Goal: Information Seeking & Learning: Learn about a topic

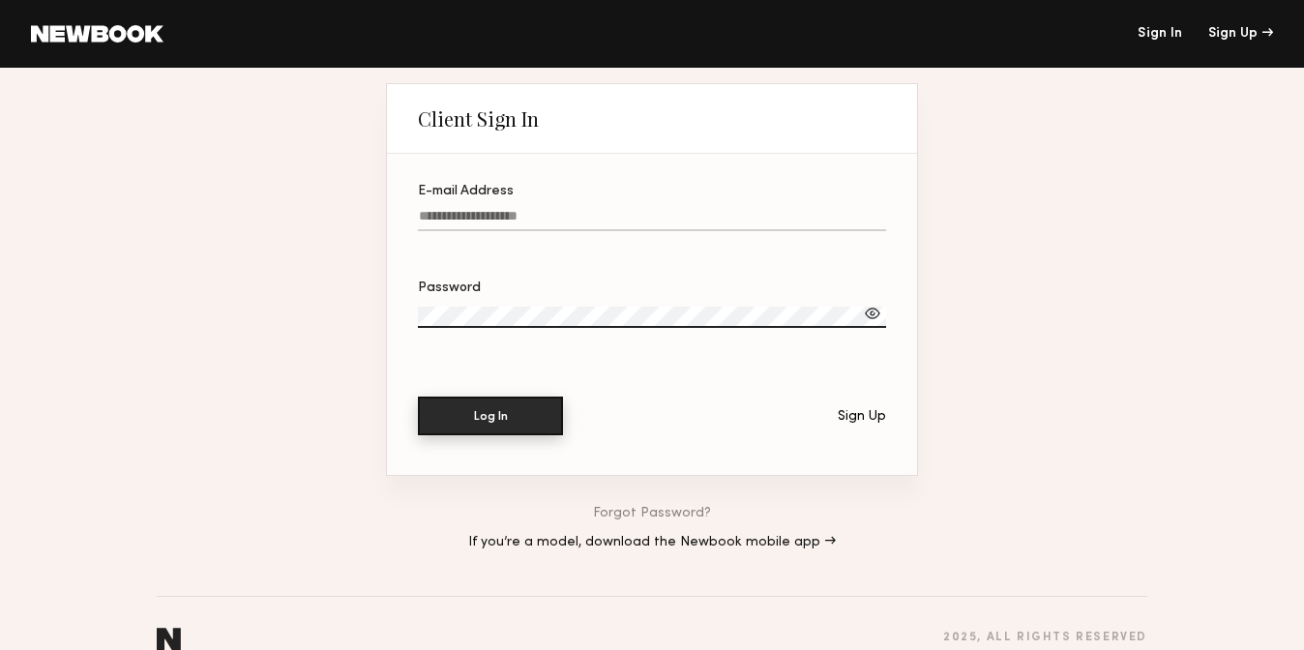
type input "**********"
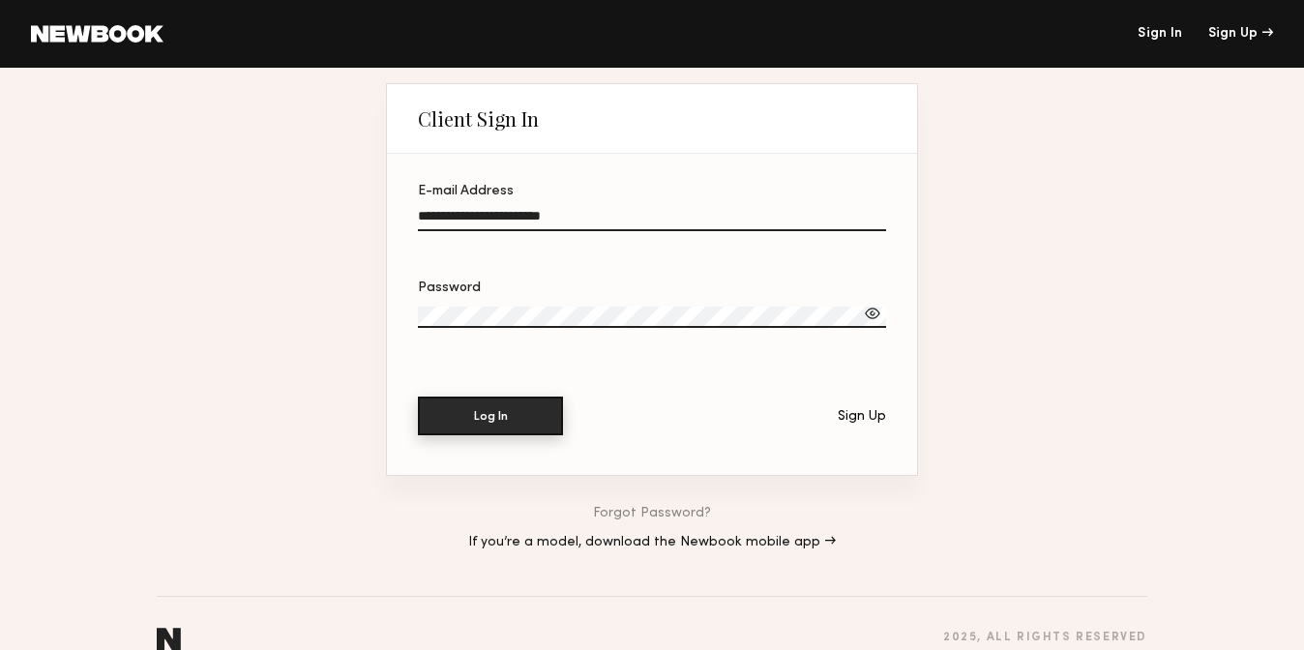
click at [482, 429] on button "Log In" at bounding box center [490, 415] width 145 height 39
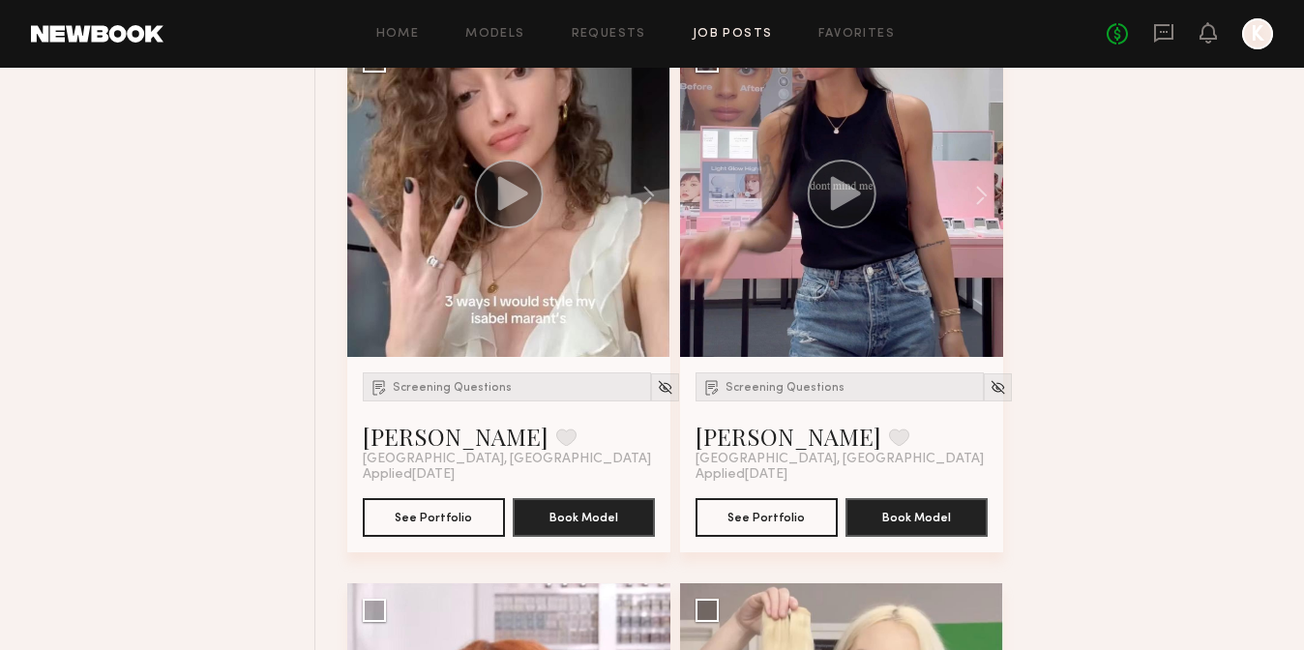
scroll to position [1444, 0]
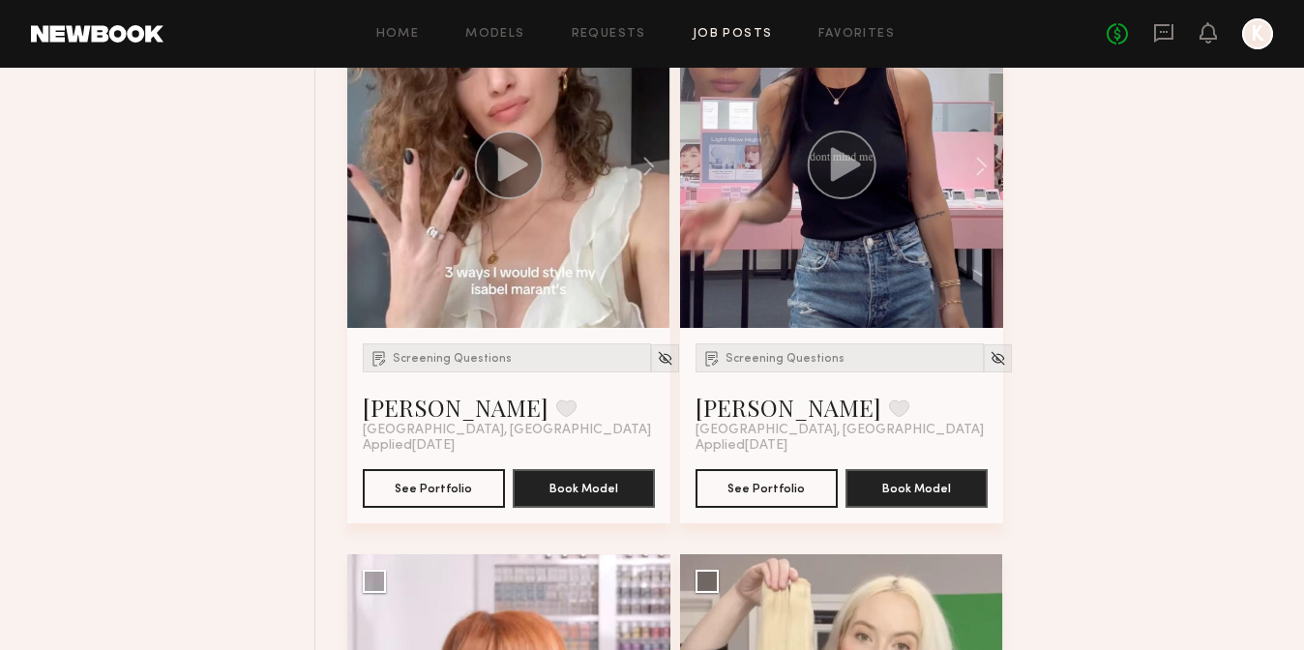
click at [730, 28] on link "Job Posts" at bounding box center [732, 34] width 80 height 13
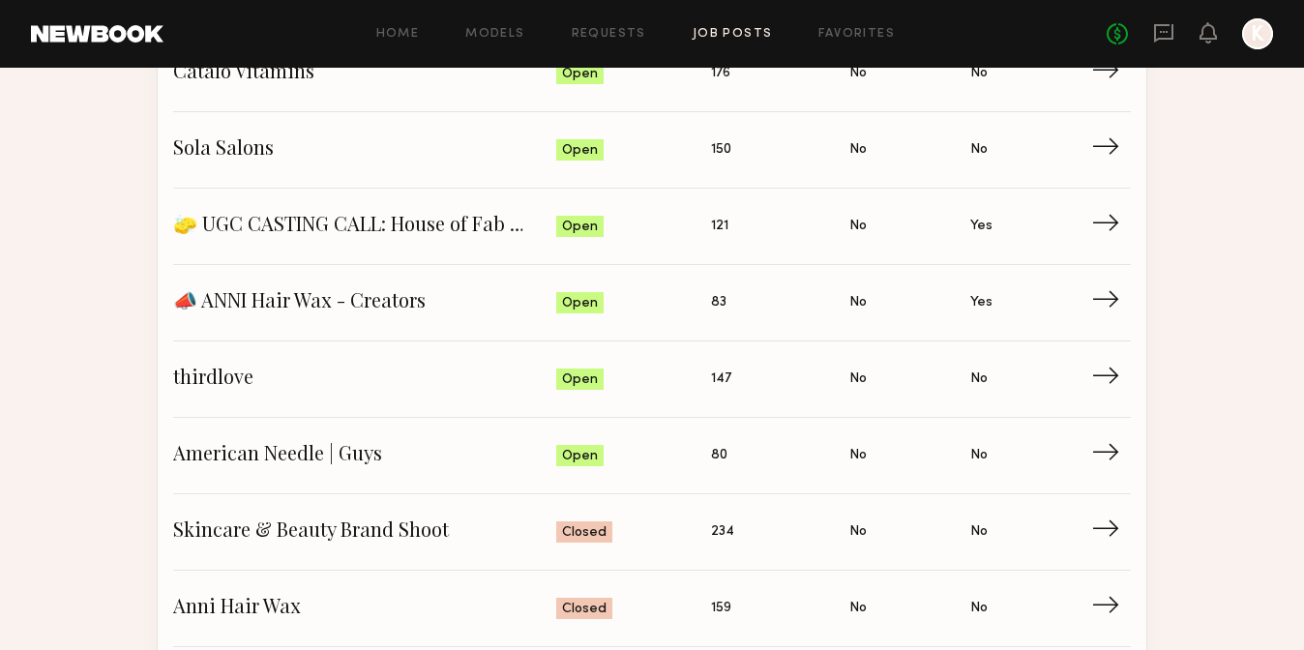
scroll to position [233, 0]
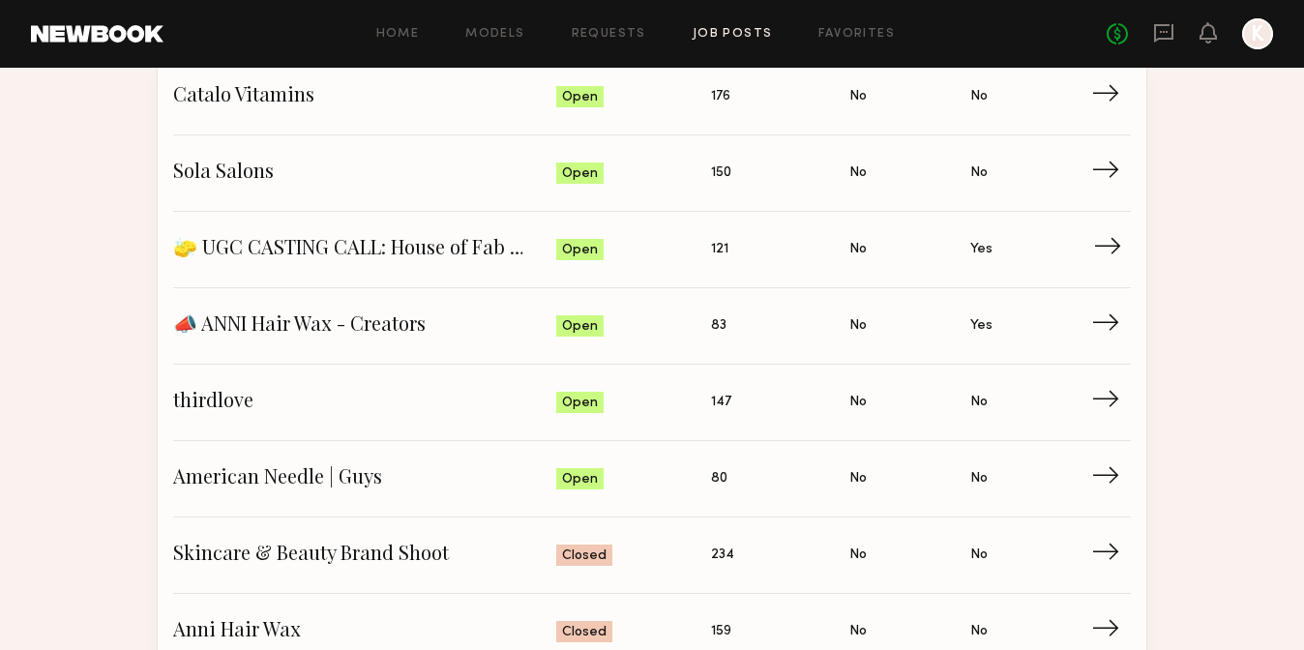
click at [1093, 252] on span "→" at bounding box center [1113, 249] width 40 height 29
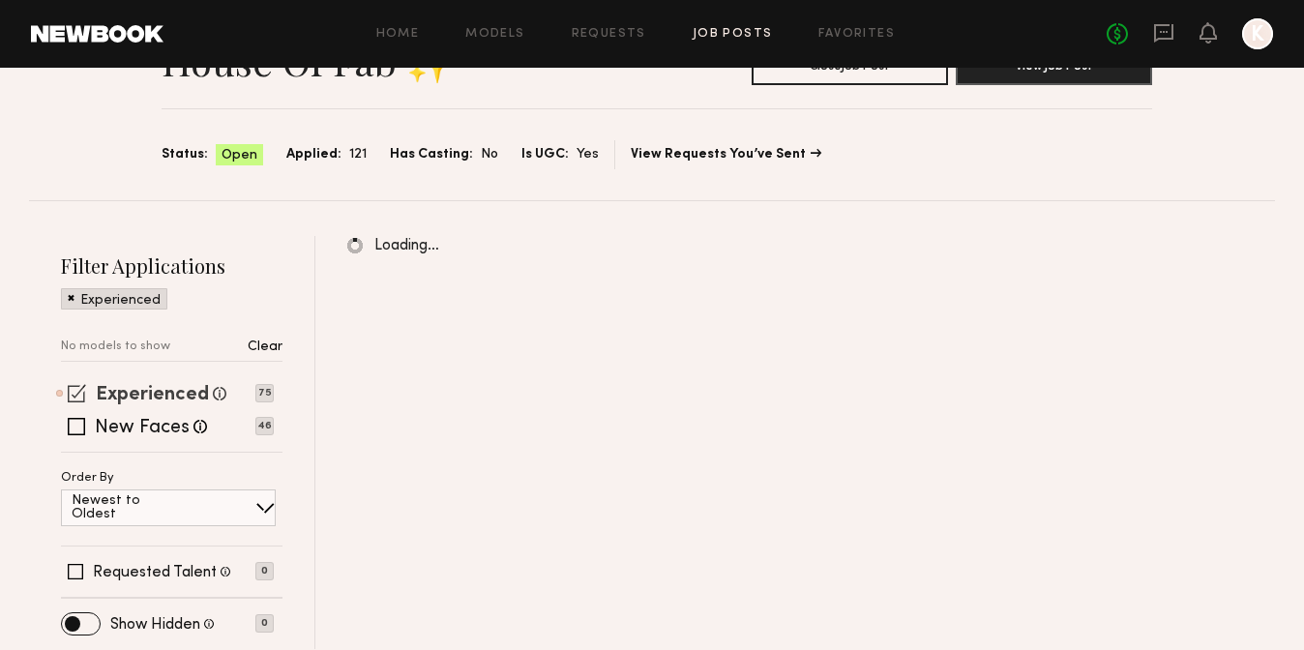
click at [130, 395] on label "Experienced" at bounding box center [152, 395] width 113 height 19
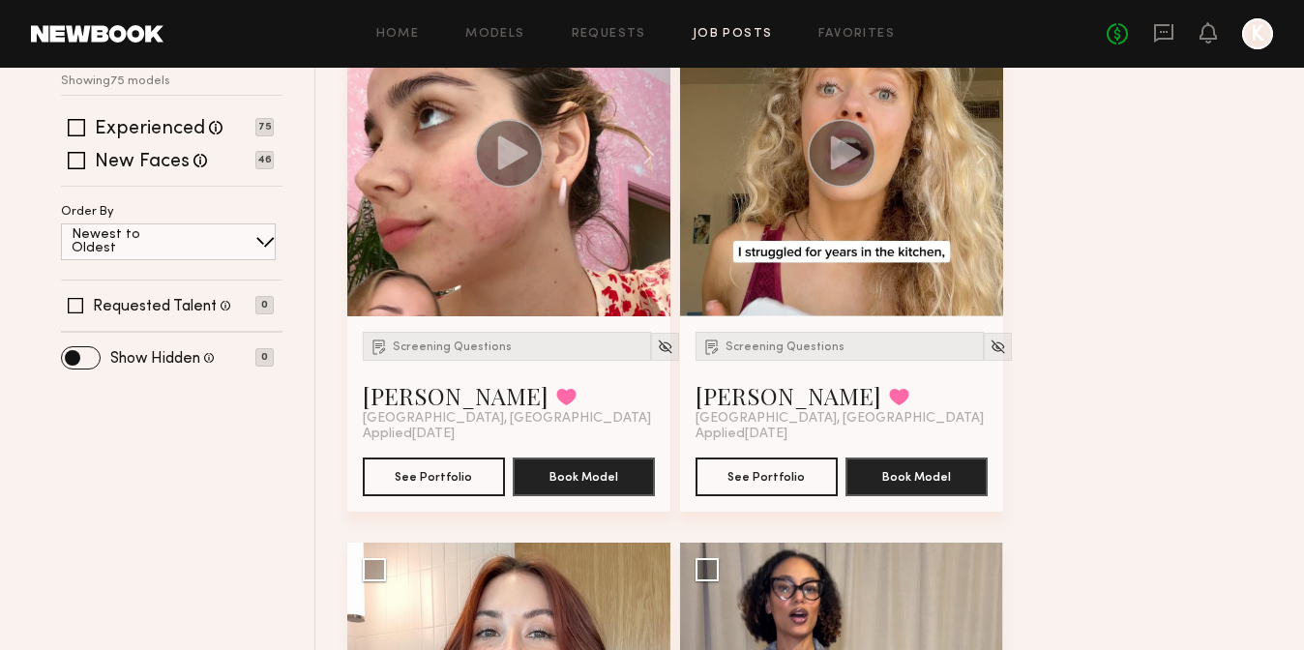
scroll to position [365, 0]
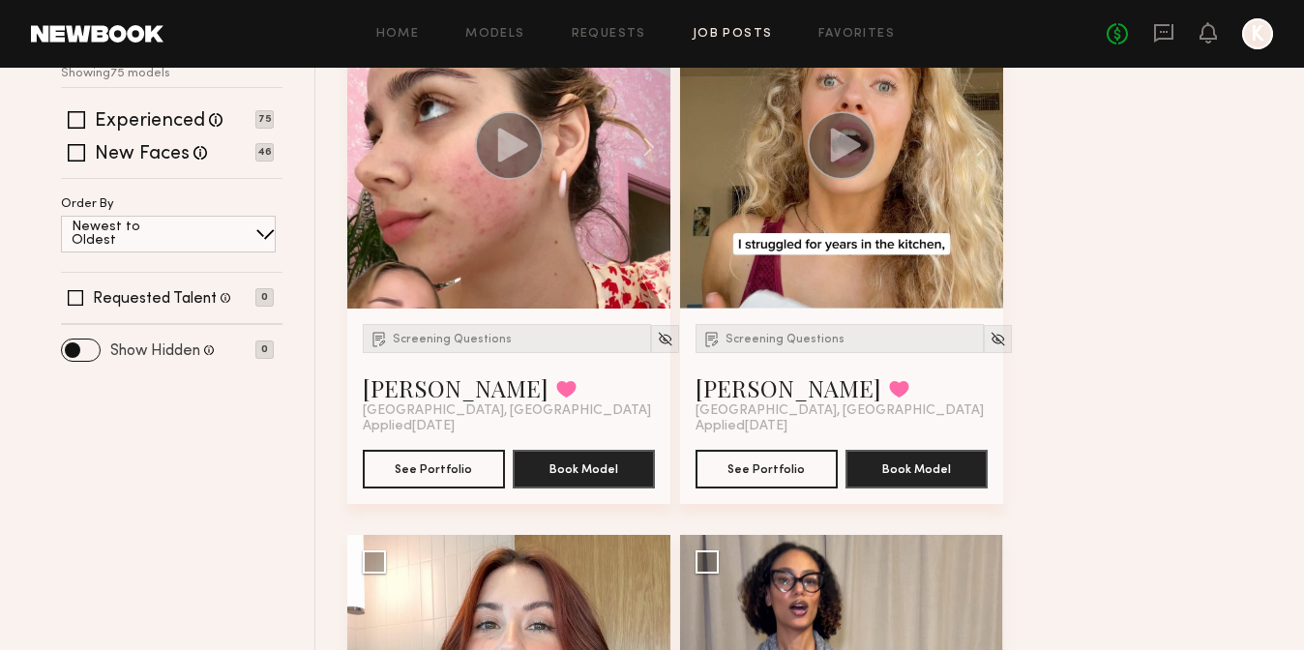
click at [161, 345] on label "Show Hidden" at bounding box center [155, 350] width 90 height 15
click at [86, 353] on span at bounding box center [81, 349] width 38 height 21
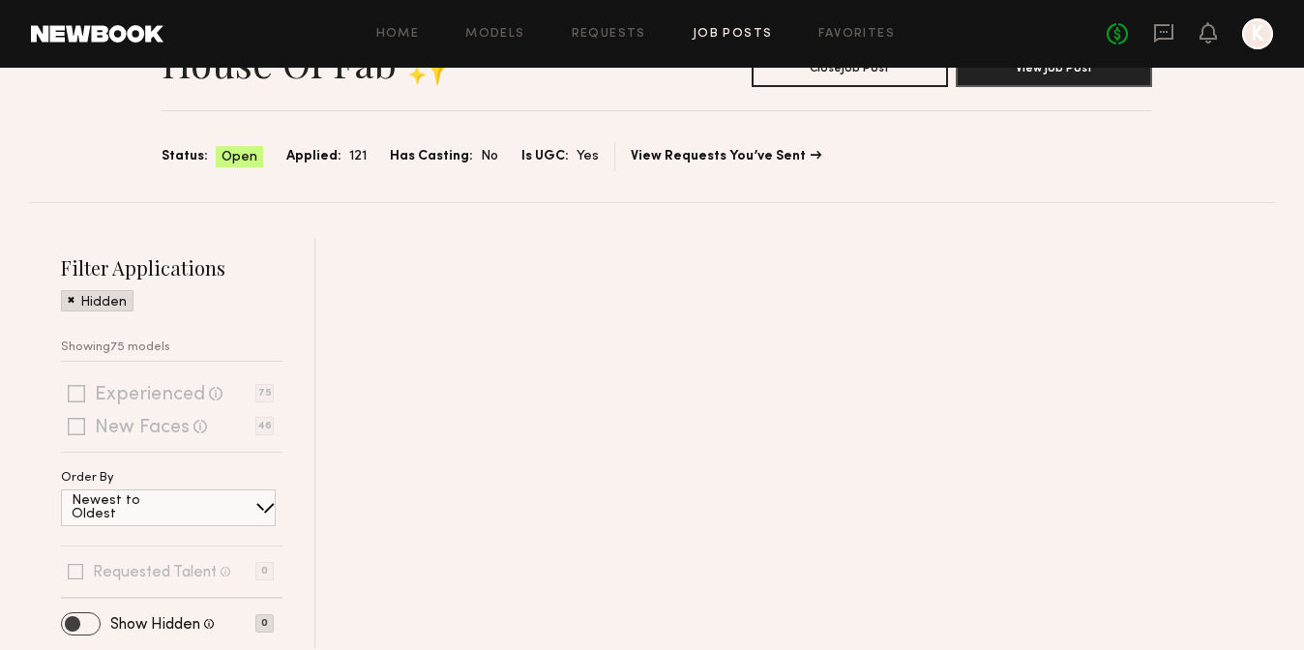
scroll to position [112, 0]
click at [67, 623] on span at bounding box center [81, 623] width 38 height 21
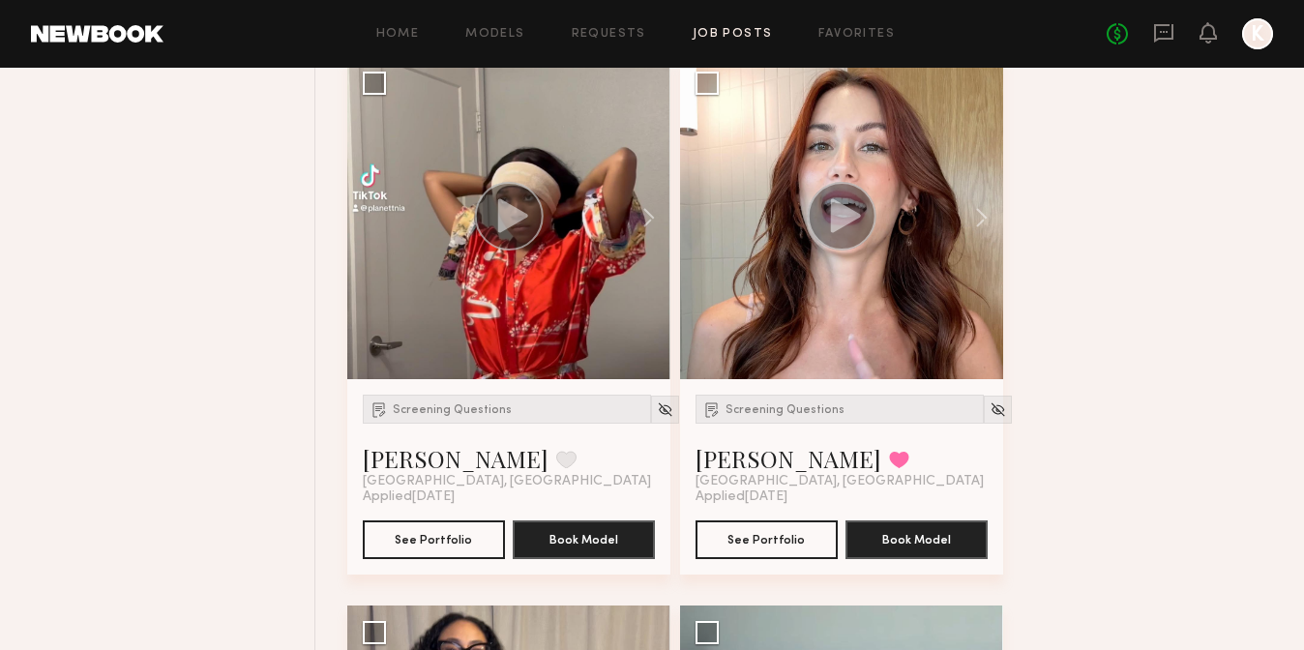
scroll to position [854, 0]
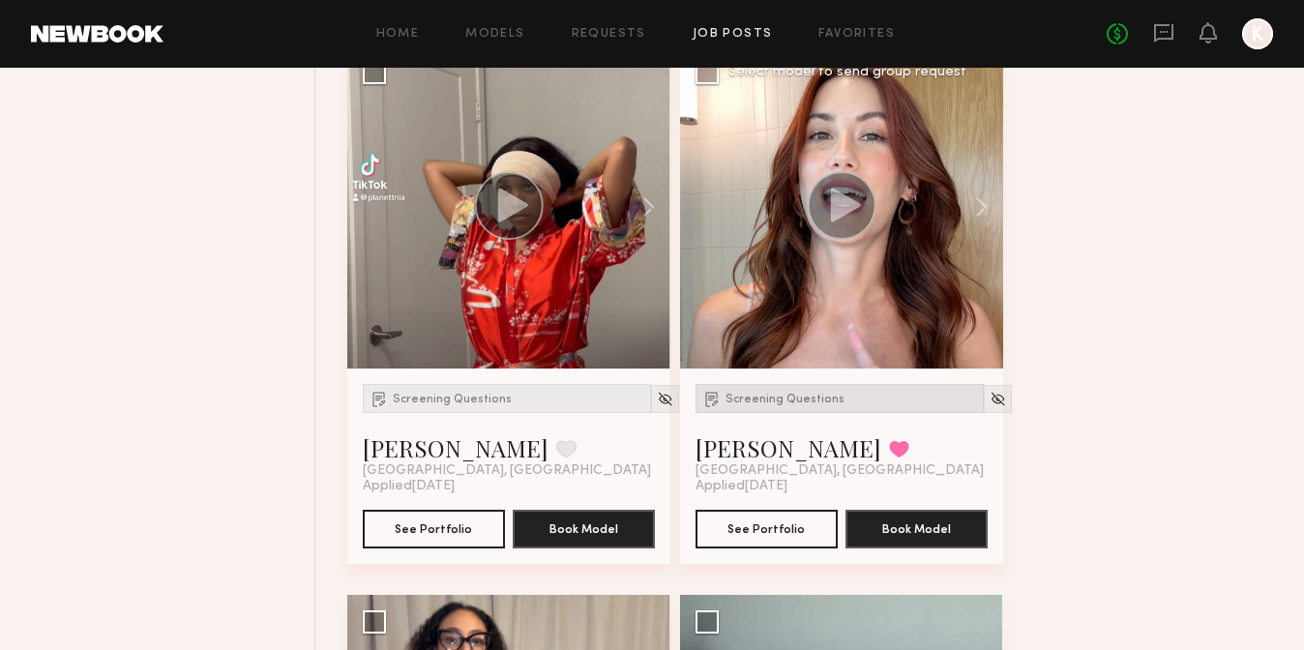
click at [807, 402] on span "Screening Questions" at bounding box center [784, 400] width 119 height 12
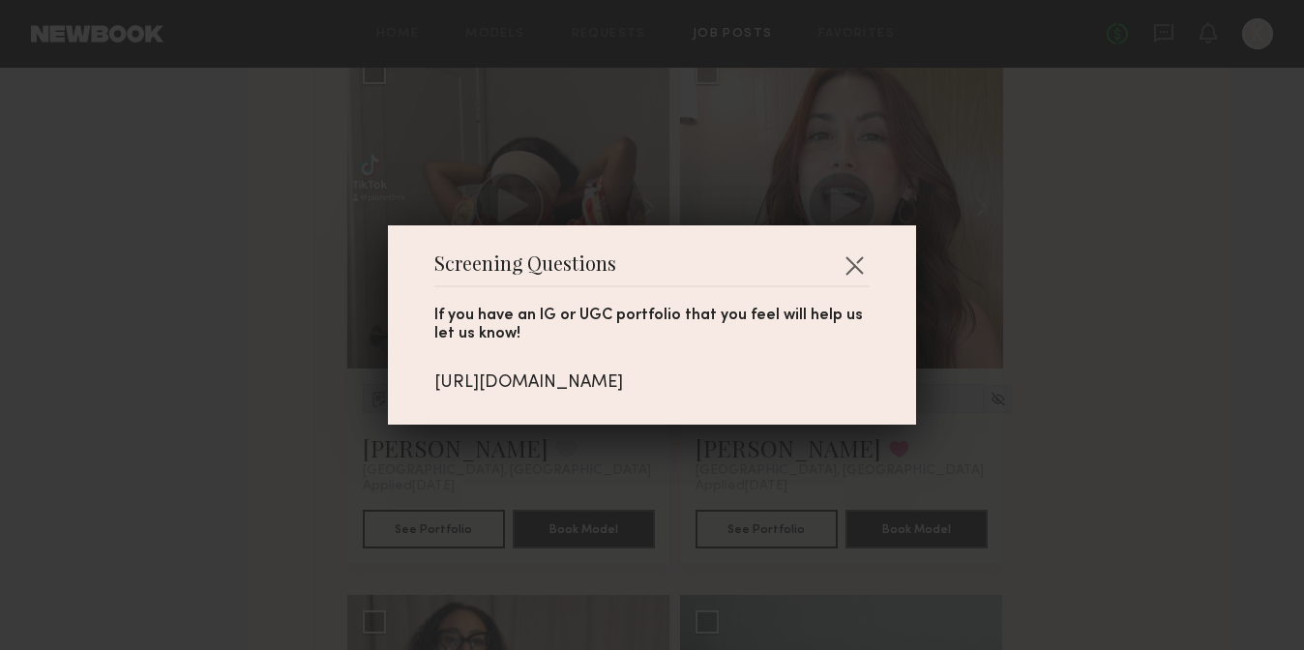
click at [575, 378] on div "[URL][DOMAIN_NAME]" at bounding box center [651, 382] width 435 height 21
copy div "[URL][DOMAIN_NAME]"
click at [867, 260] on button "button" at bounding box center [853, 265] width 31 height 31
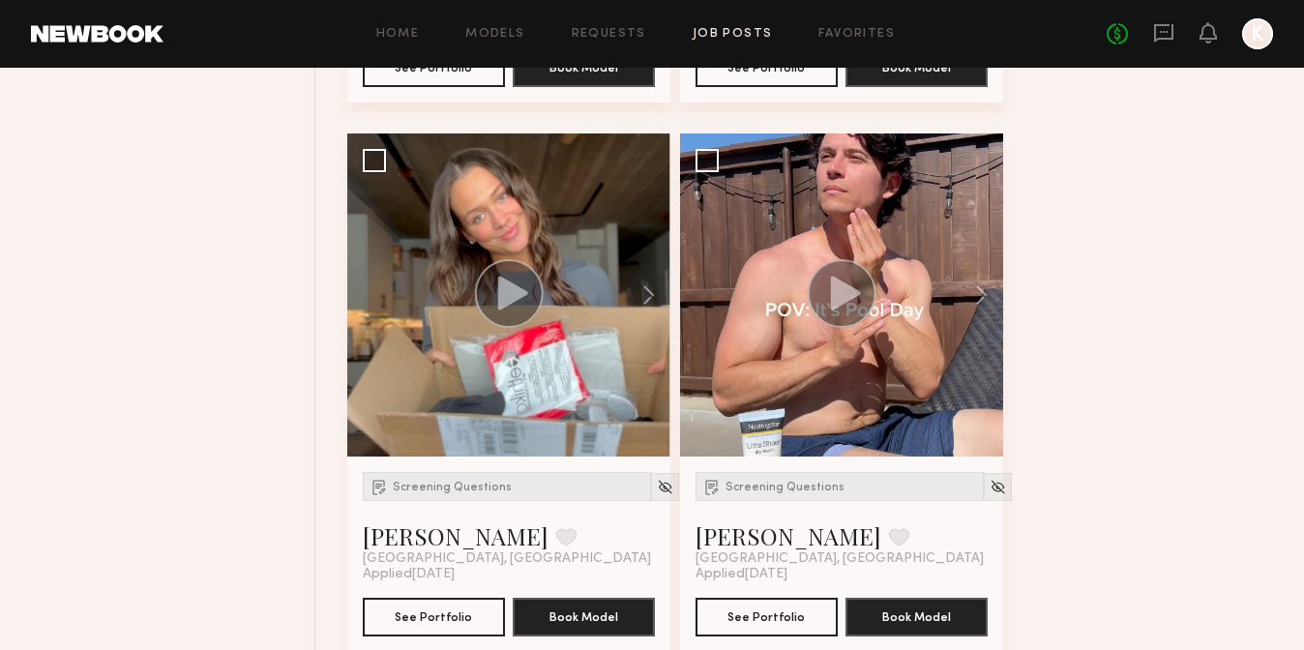
scroll to position [2489, 0]
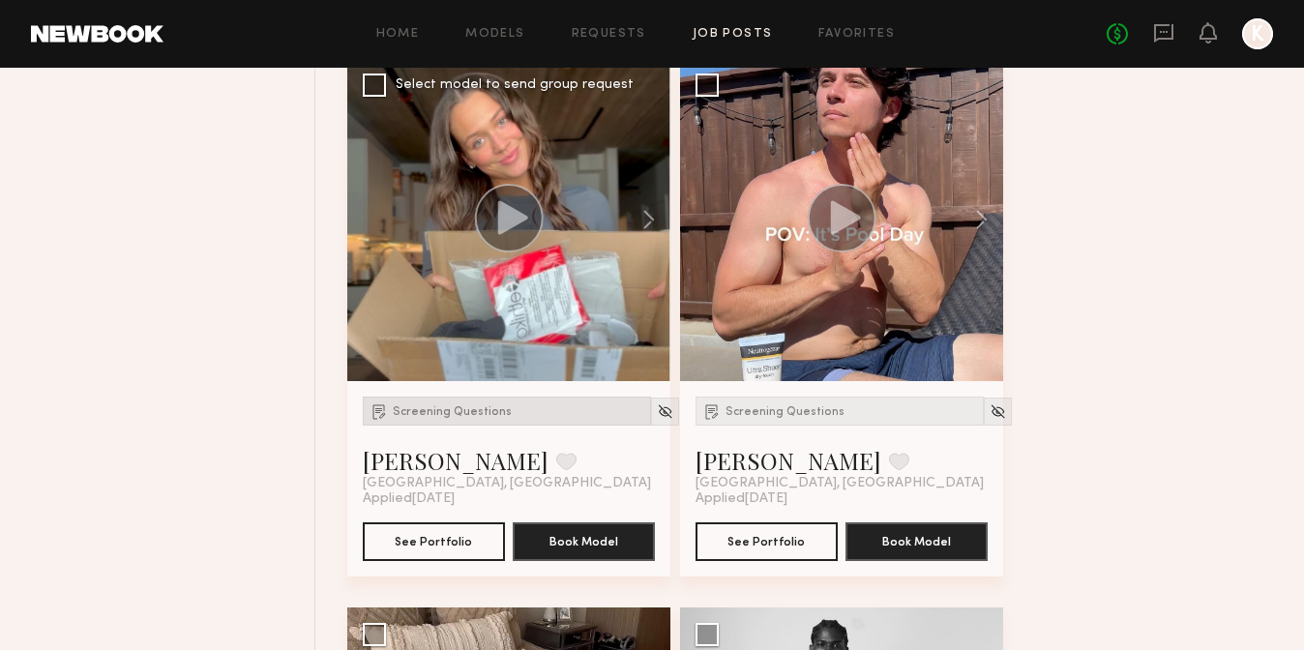
click at [471, 416] on span "Screening Questions" at bounding box center [452, 412] width 119 height 12
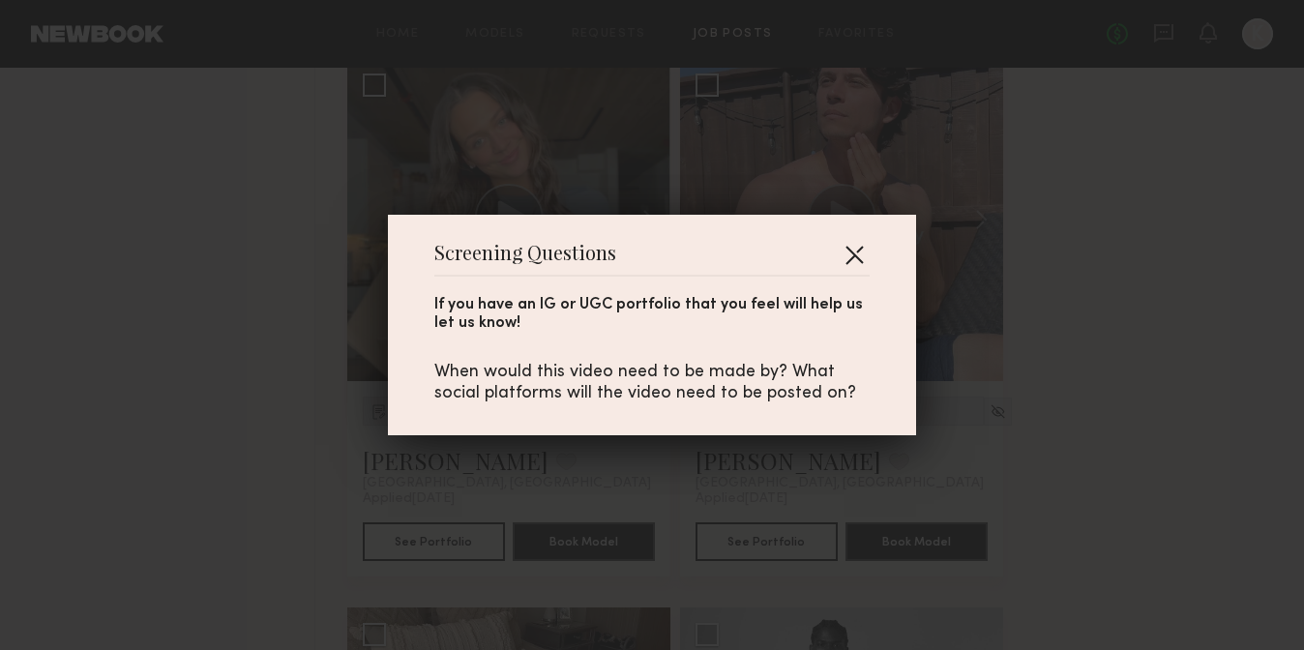
click at [858, 253] on button "button" at bounding box center [853, 254] width 31 height 31
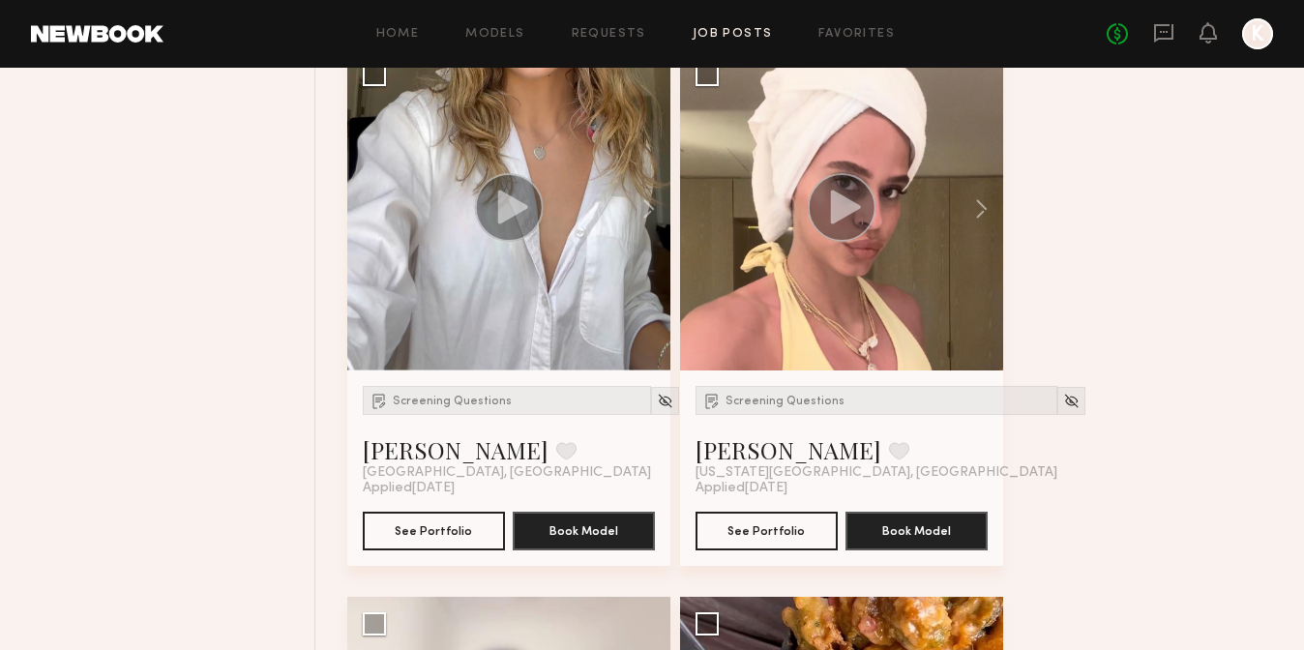
scroll to position [3630, 0]
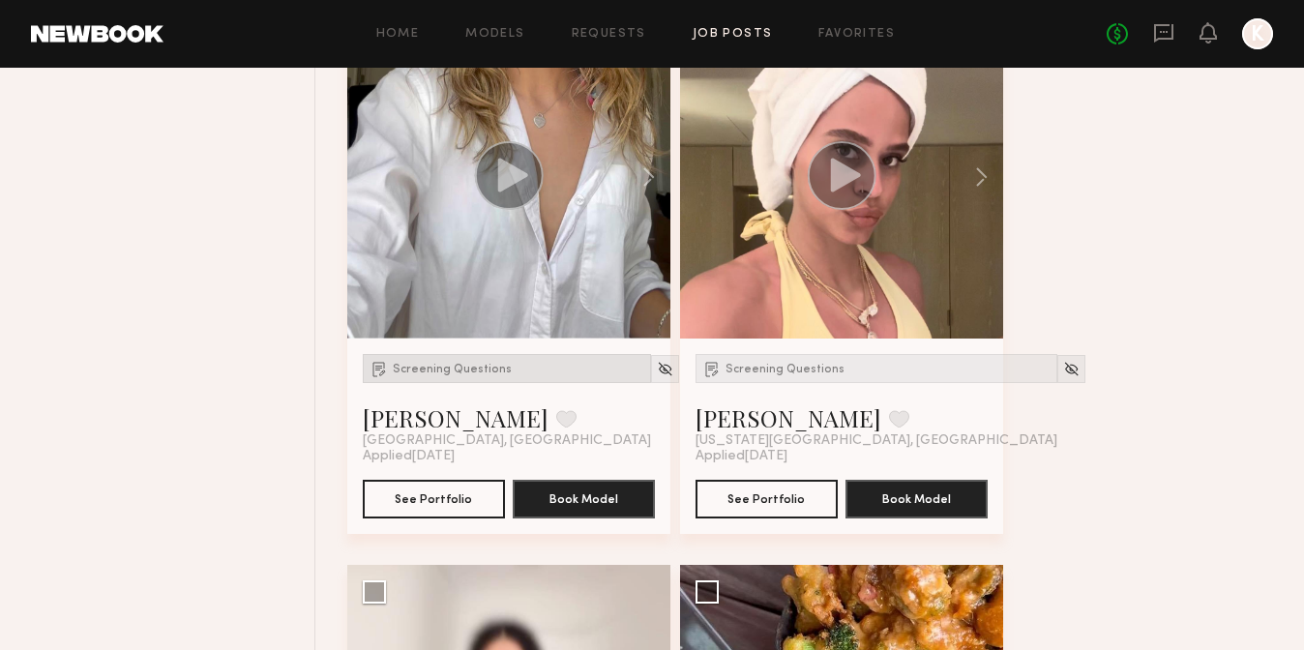
click at [490, 369] on span "Screening Questions" at bounding box center [452, 370] width 119 height 12
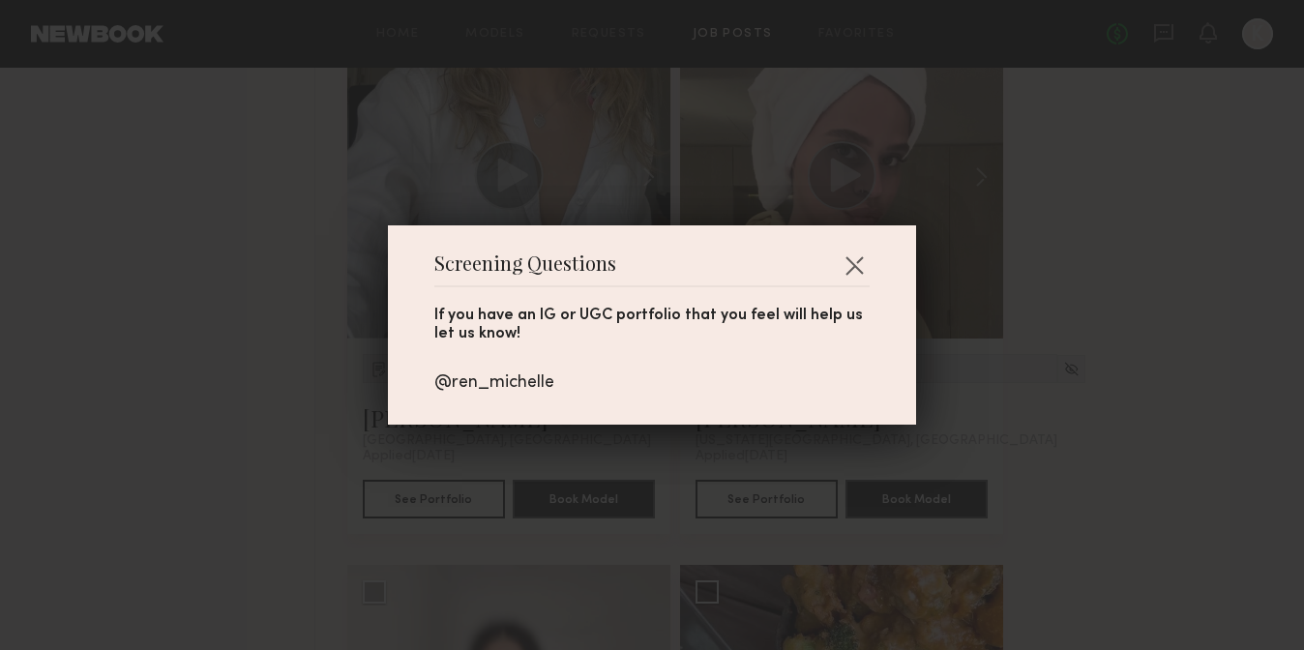
click at [504, 385] on div "@ren_michelle" at bounding box center [651, 382] width 435 height 21
copy div "@ren_michelle"
click at [874, 260] on div "Screening Questions If you have an IG or UGC portfolio that you feel will help …" at bounding box center [652, 324] width 528 height 199
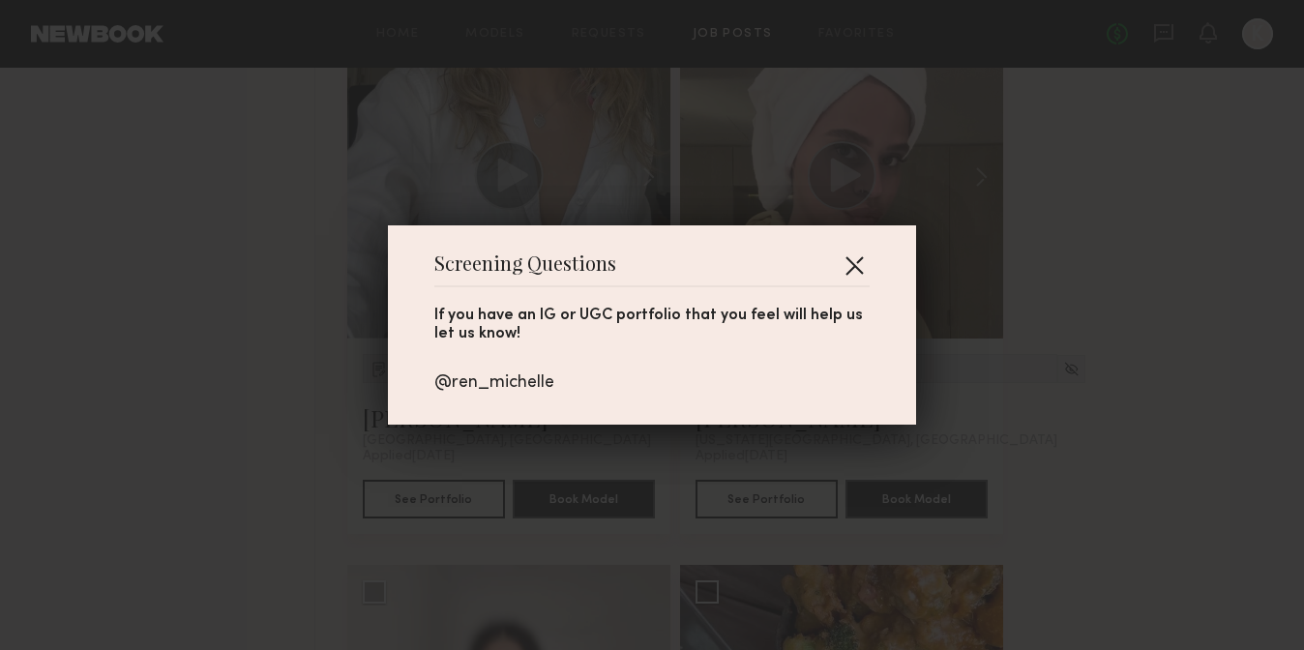
click at [850, 260] on button "button" at bounding box center [853, 265] width 31 height 31
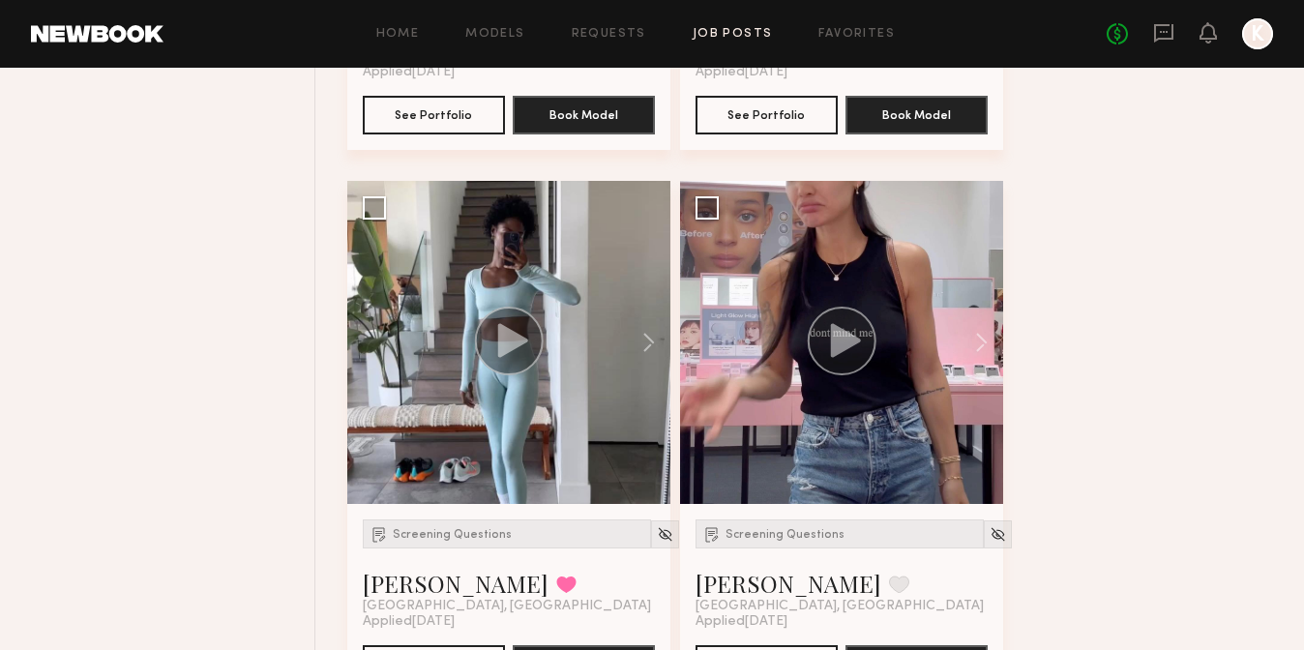
scroll to position [5731, 0]
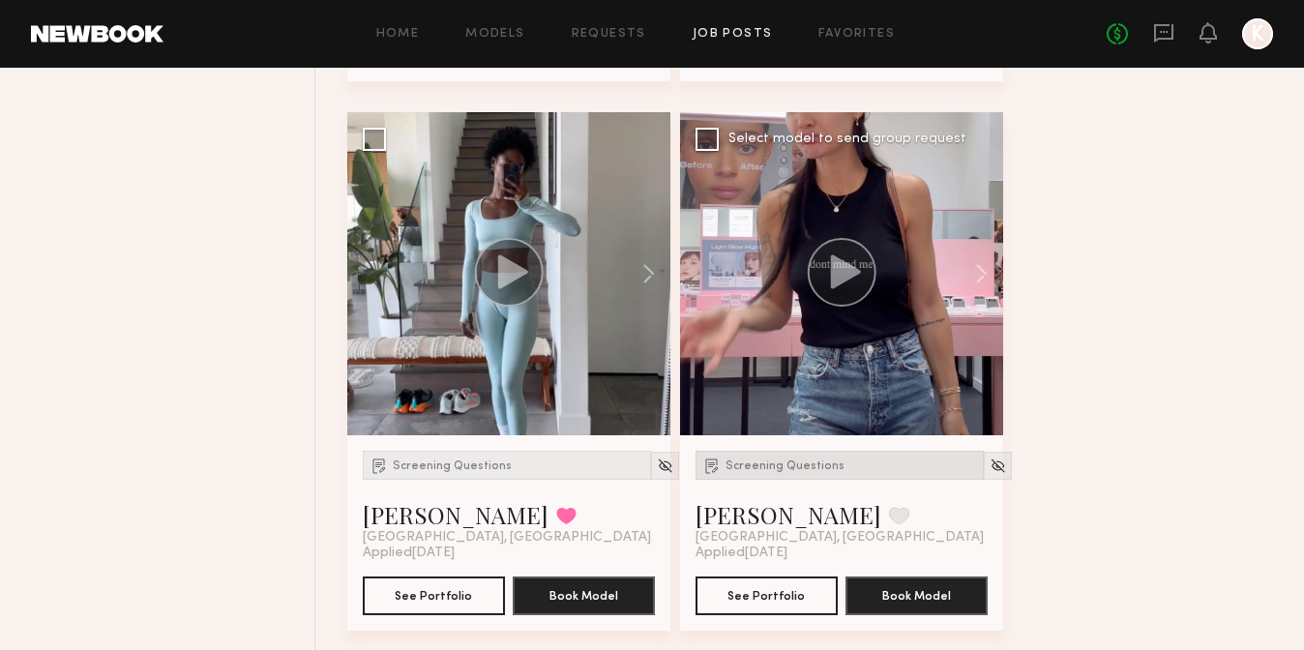
click at [764, 465] on span "Screening Questions" at bounding box center [784, 466] width 119 height 12
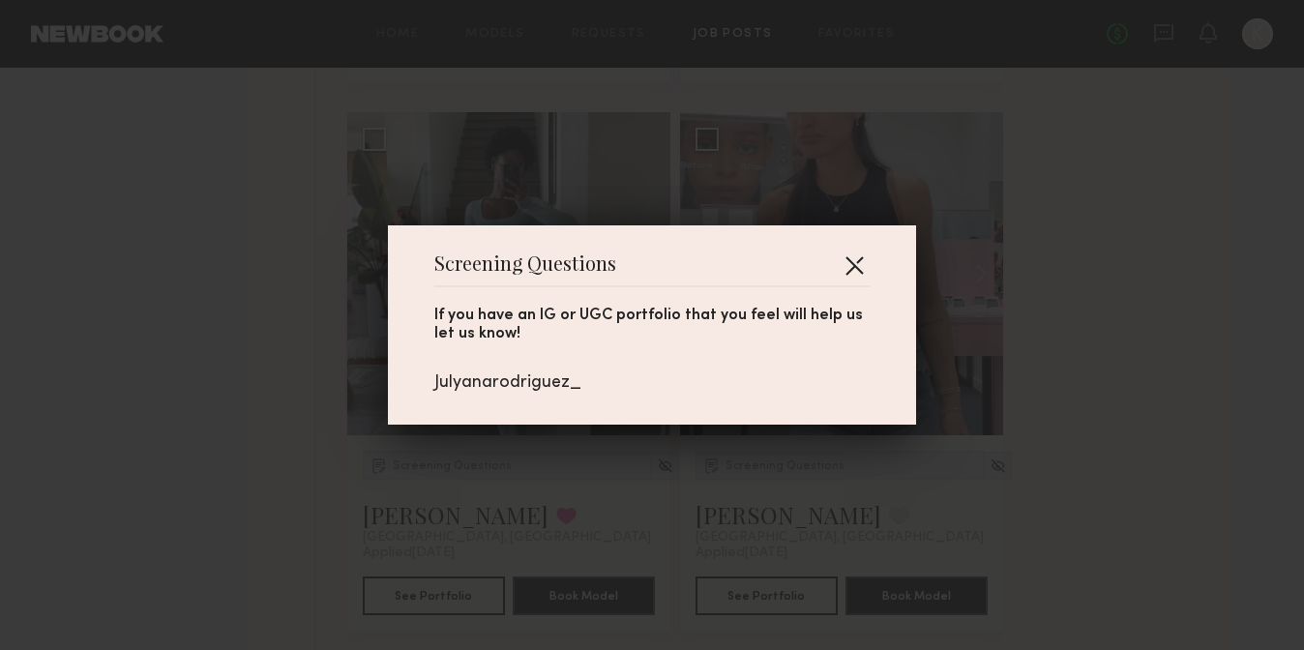
click at [866, 266] on button "button" at bounding box center [853, 265] width 31 height 31
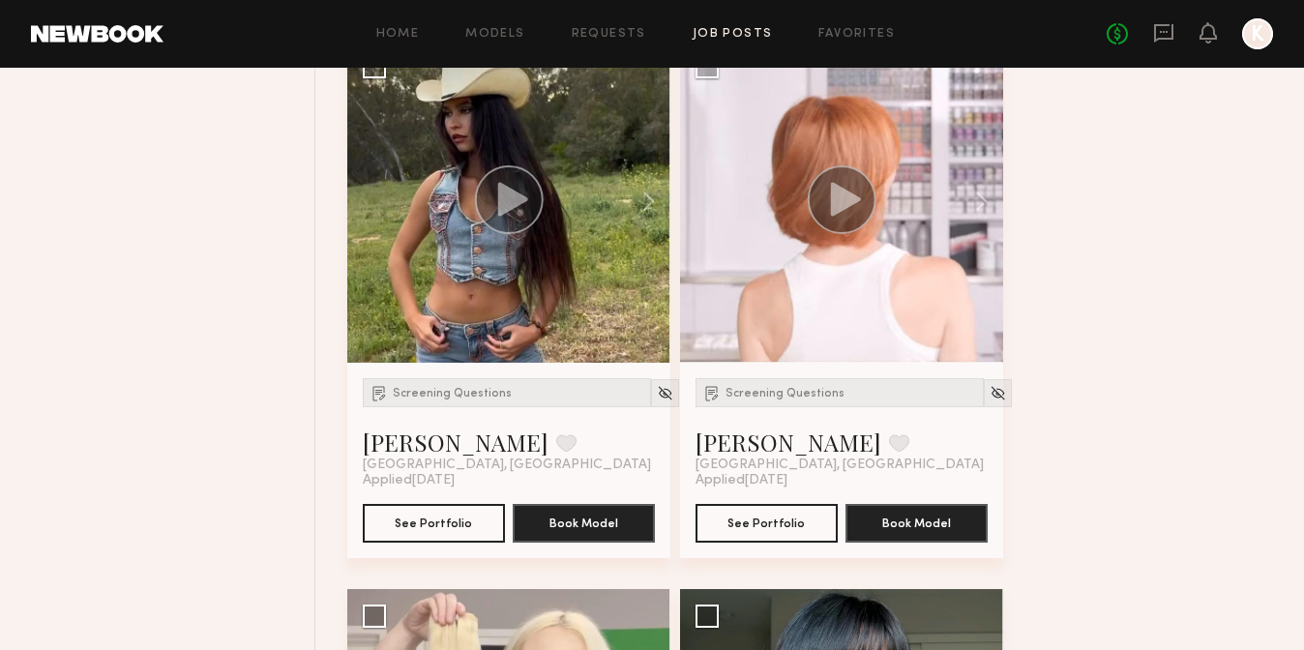
scroll to position [6316, 0]
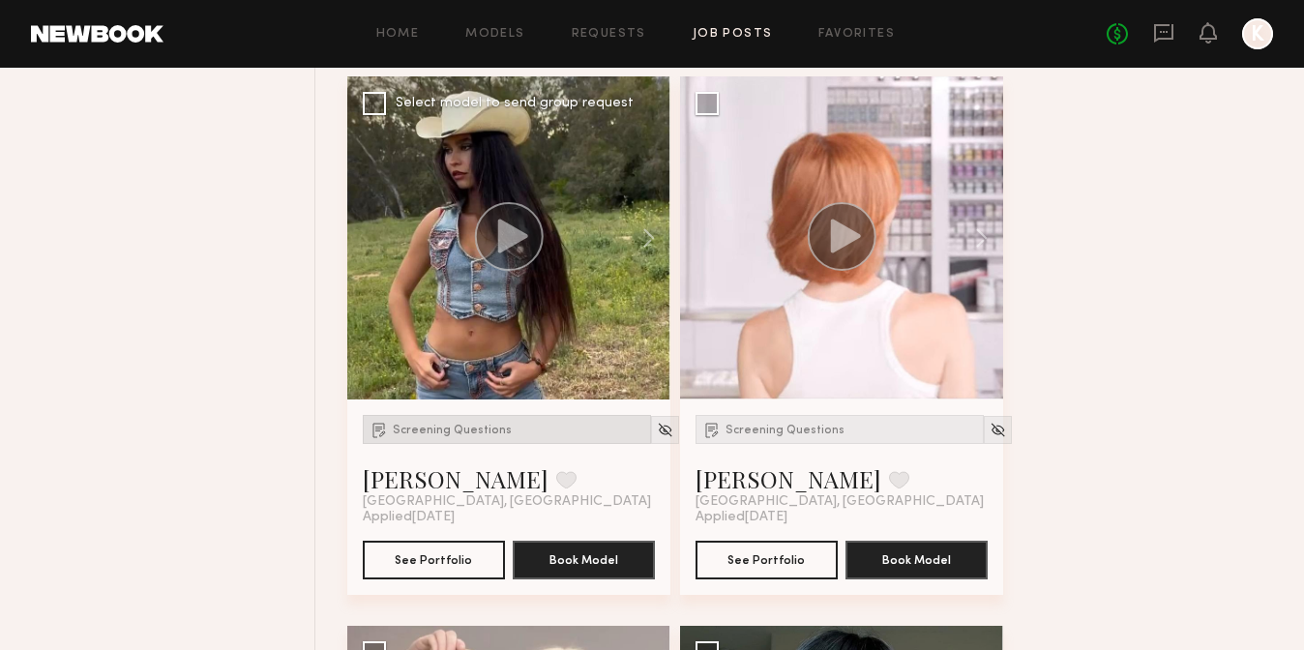
click at [487, 426] on span "Screening Questions" at bounding box center [452, 431] width 119 height 12
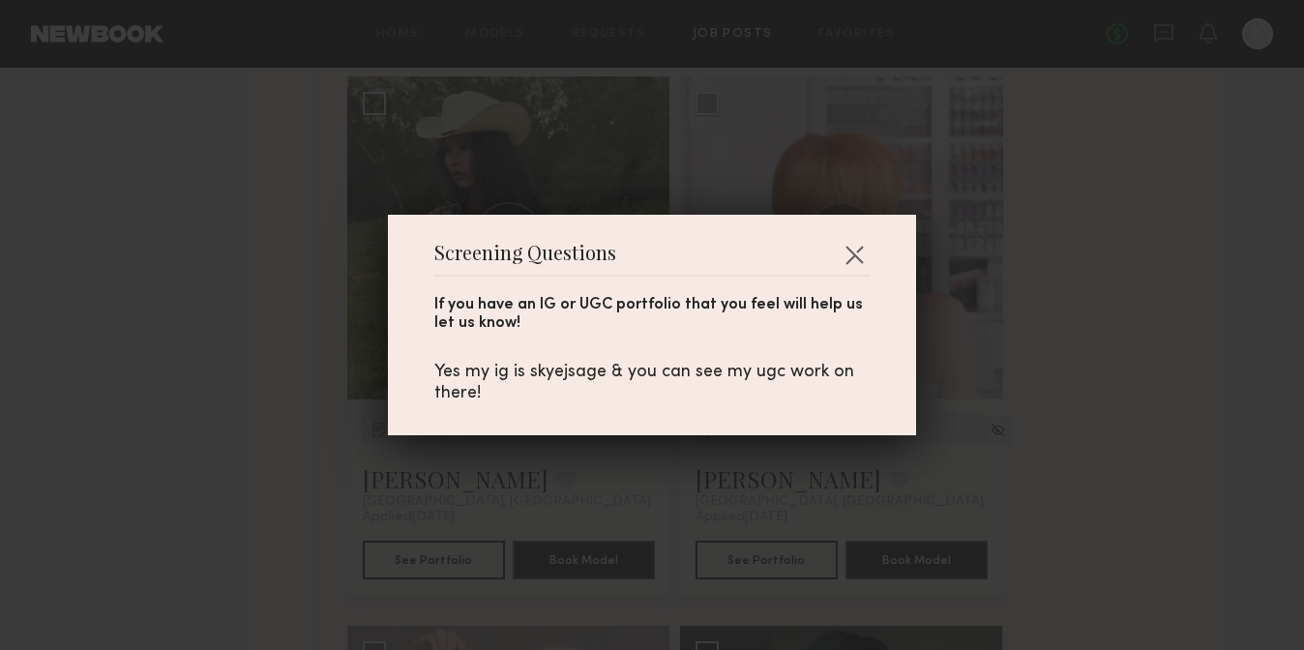
click at [550, 379] on div "Yes my ig is skyejsage & you can see my ugc work on there!" at bounding box center [651, 383] width 435 height 43
copy div "skyejsage"
click at [858, 256] on button "button" at bounding box center [853, 254] width 31 height 31
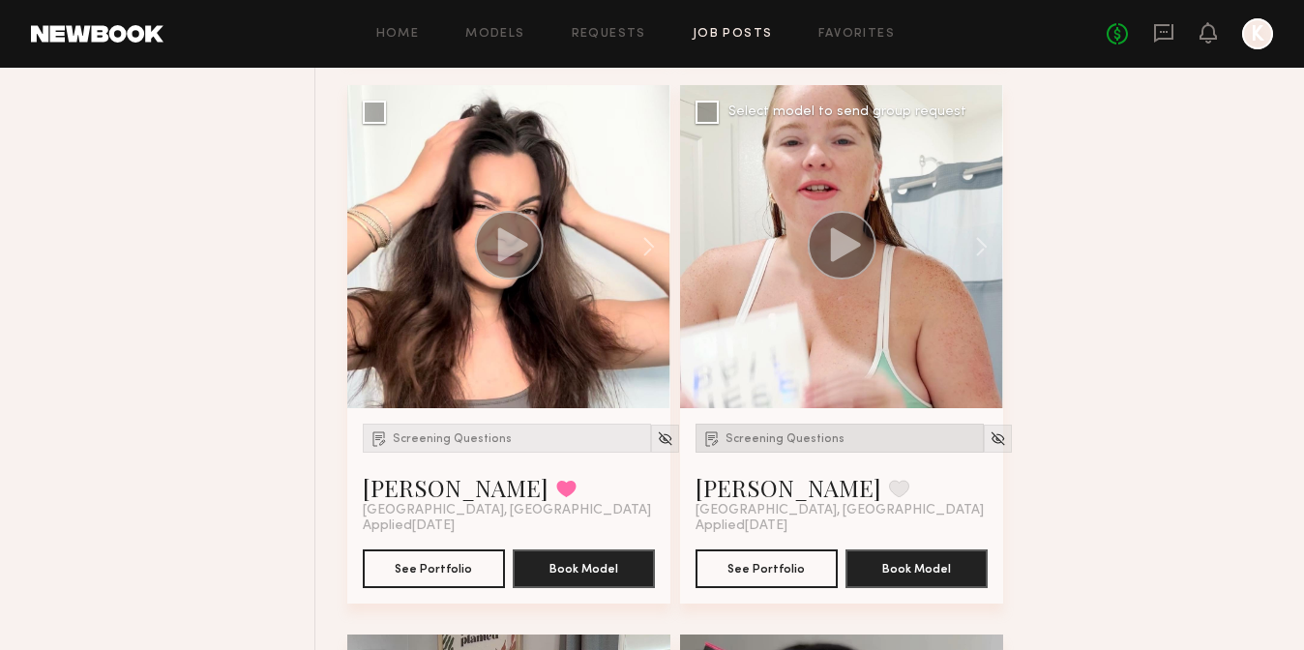
scroll to position [8508, 0]
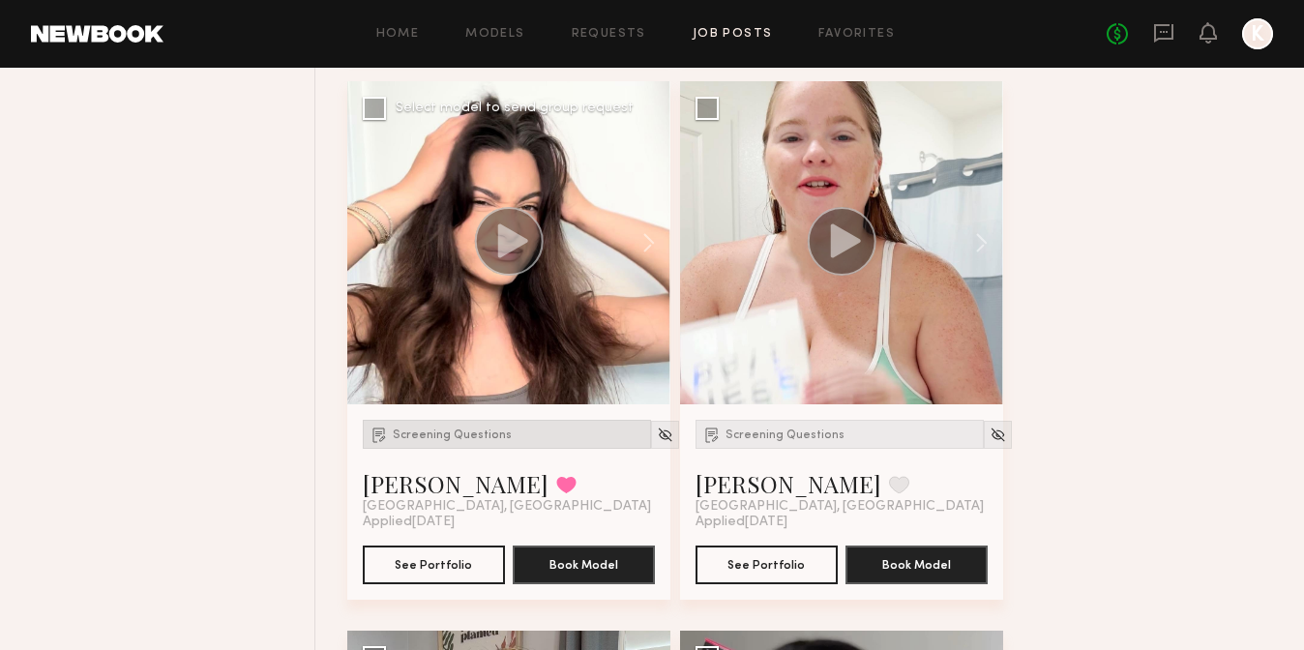
click at [467, 445] on div "Screening Questions" at bounding box center [507, 434] width 288 height 29
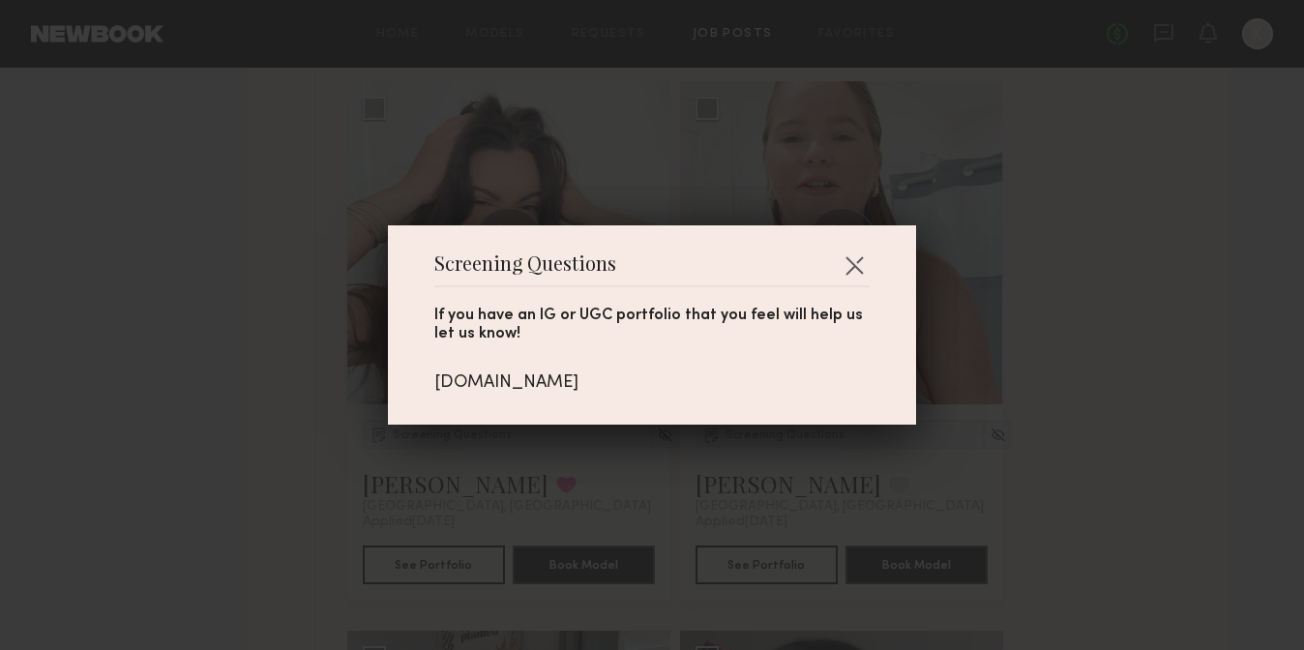
click at [561, 394] on div "Screening Questions If you have an IG or UGC portfolio that you feel will help …" at bounding box center [652, 324] width 528 height 199
click at [560, 375] on div "[DOMAIN_NAME]" at bounding box center [651, 382] width 435 height 21
copy div "[DOMAIN_NAME]"
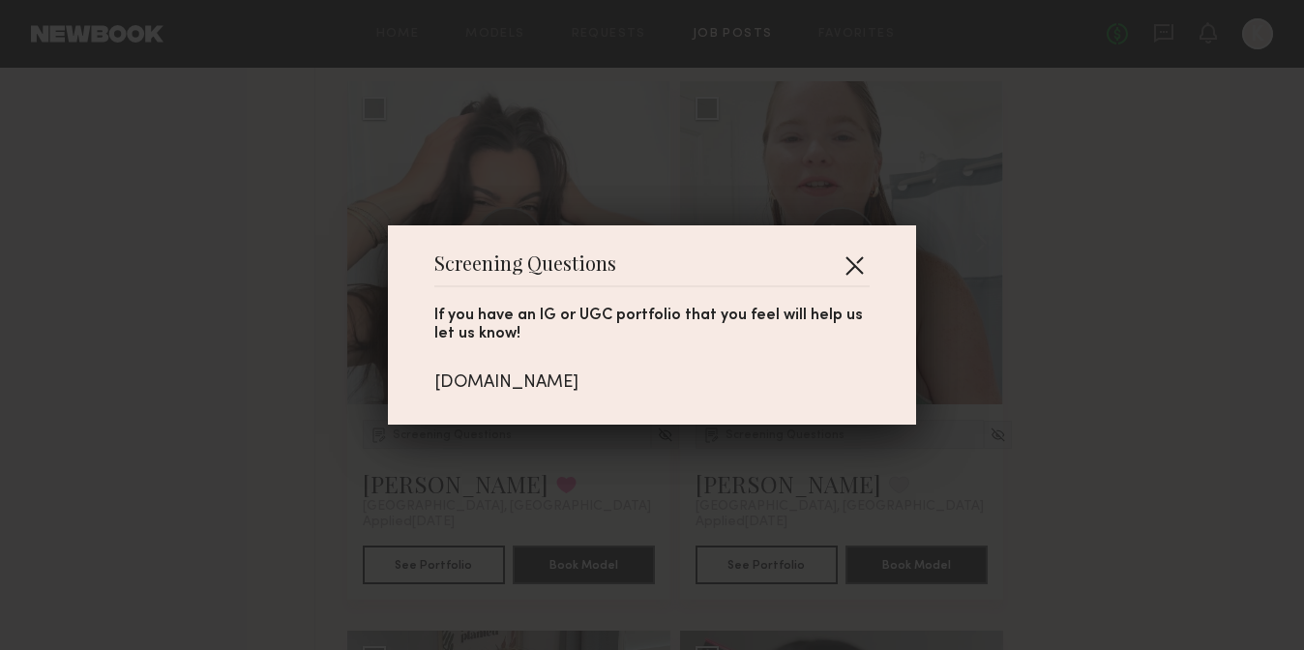
click at [861, 274] on button "button" at bounding box center [853, 265] width 31 height 31
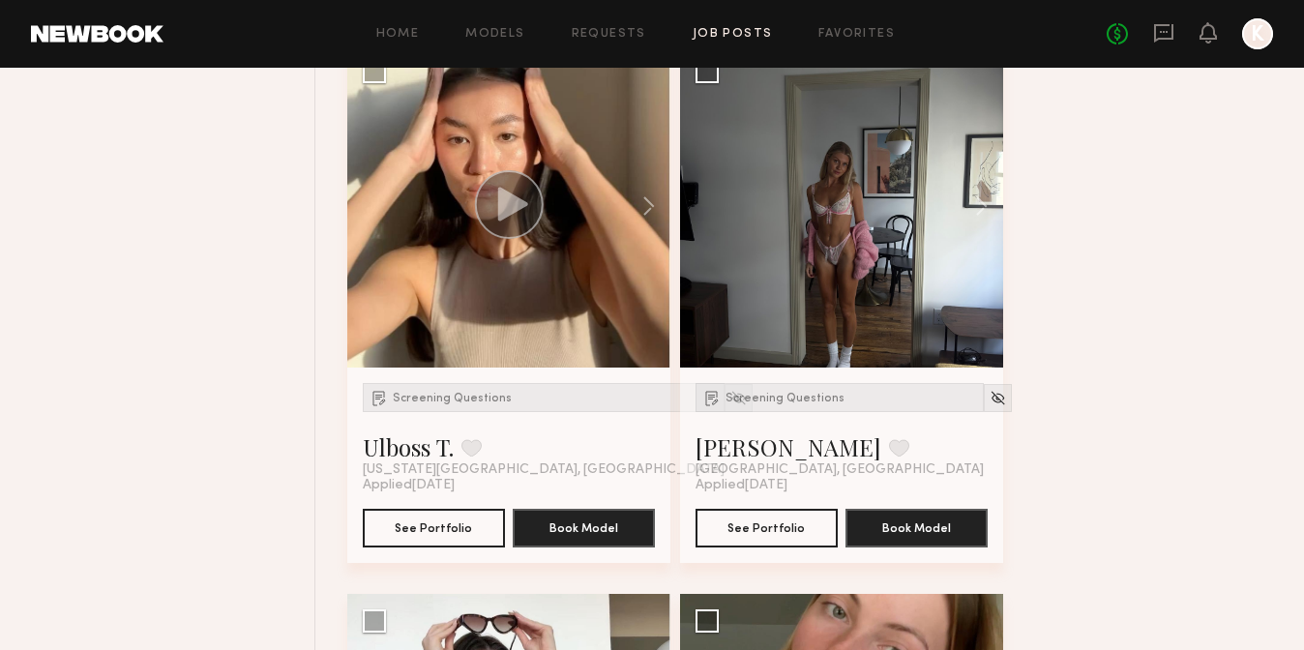
scroll to position [18437, 0]
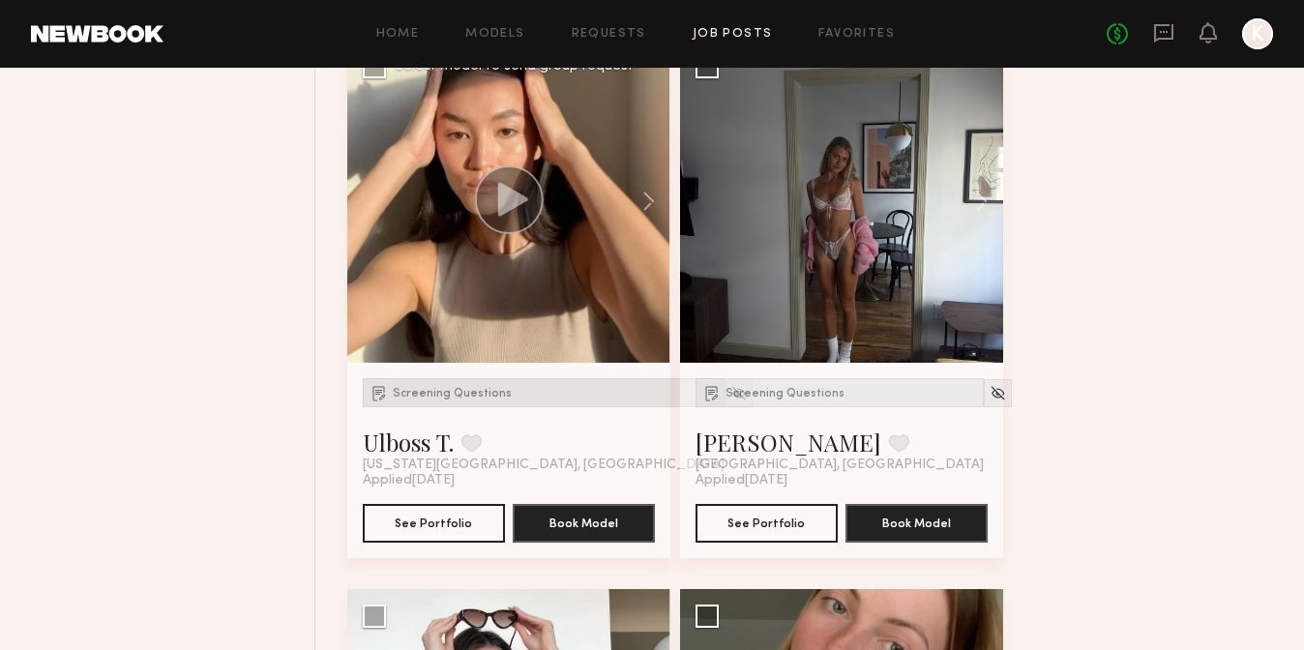
click at [441, 391] on span "Screening Questions" at bounding box center [452, 394] width 119 height 12
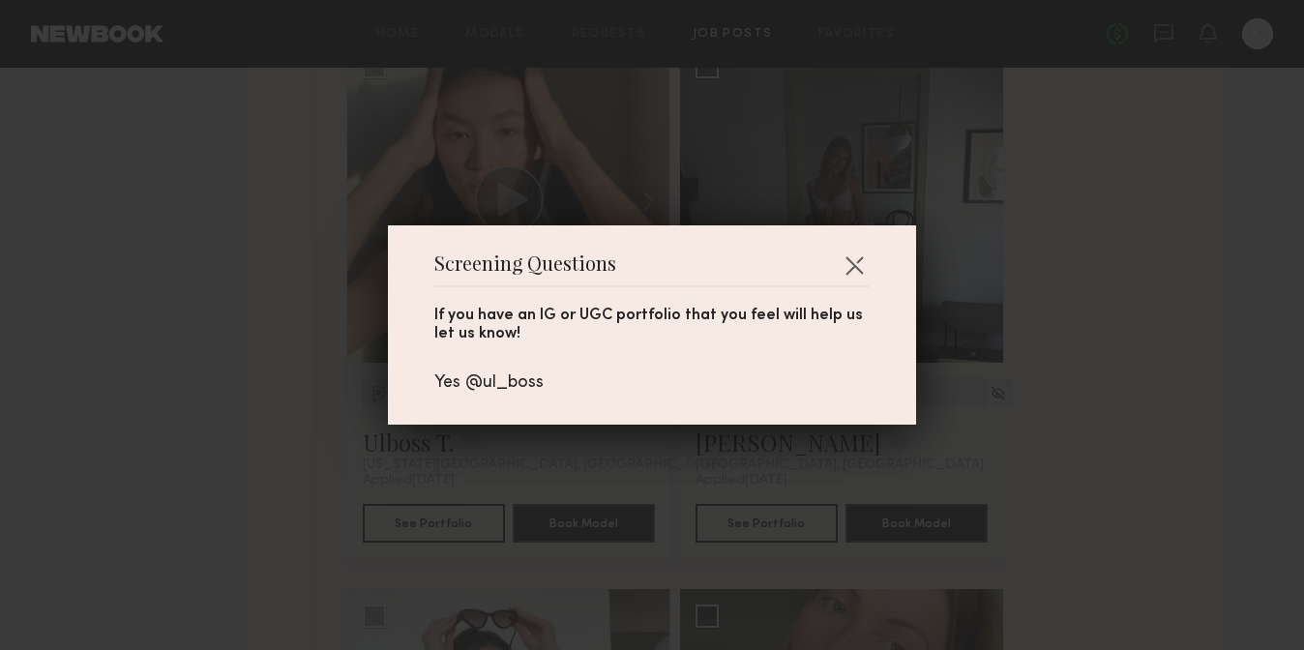
click at [509, 386] on div "Yes @ul_boss" at bounding box center [651, 382] width 435 height 21
copy div "ul_boss"
click at [865, 261] on button "button" at bounding box center [853, 265] width 31 height 31
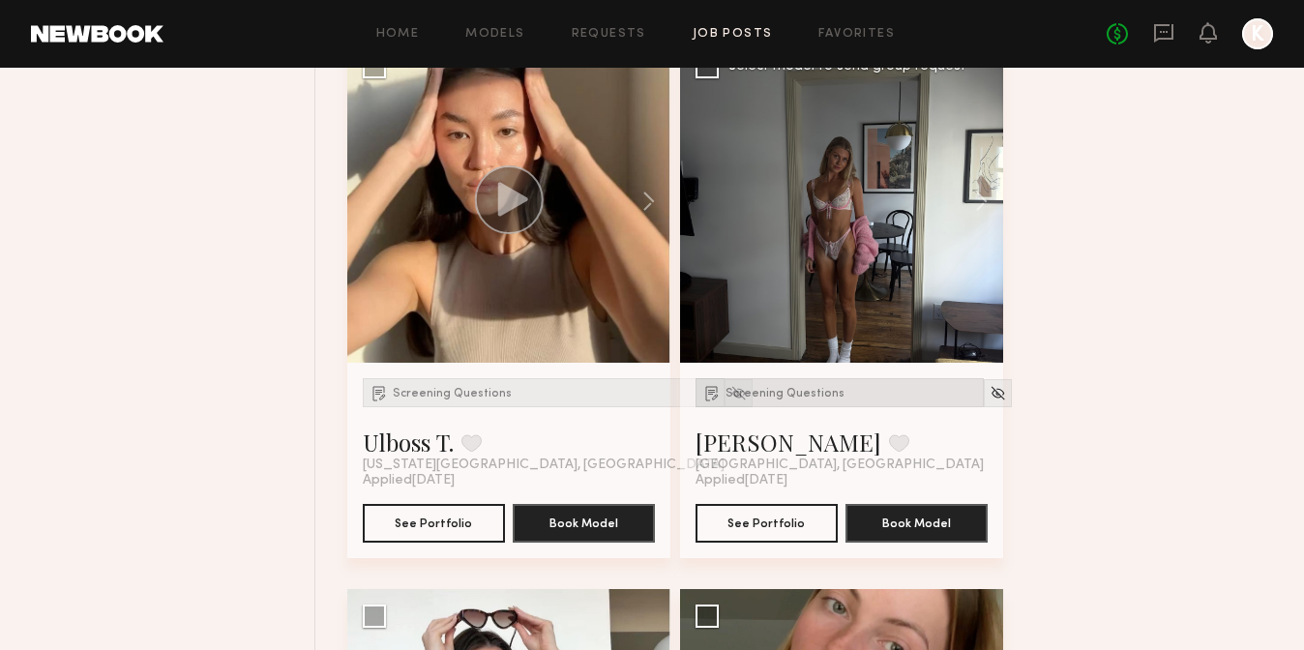
click at [761, 396] on span "Screening Questions" at bounding box center [784, 394] width 119 height 12
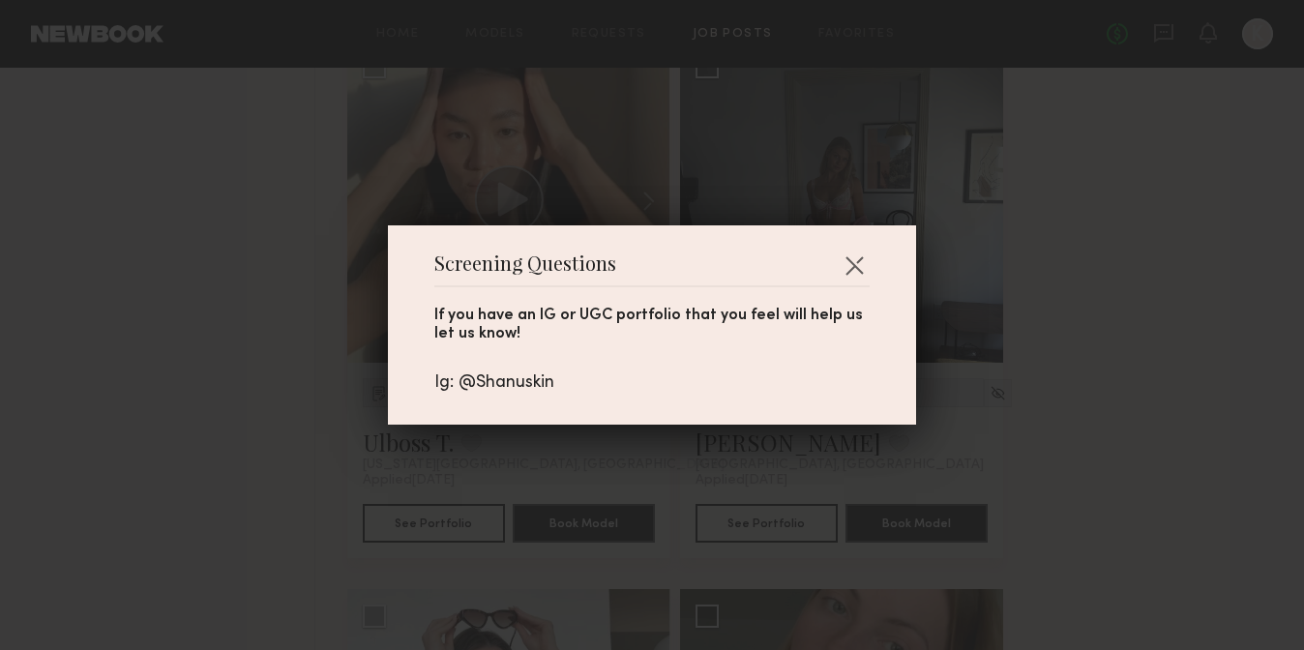
click at [514, 386] on div "Ig: @Shanuskin" at bounding box center [651, 382] width 435 height 21
copy div "Shanuskin"
click at [871, 257] on div "Screening Questions If you have an IG or UGC portfolio that you feel will help …" at bounding box center [652, 324] width 528 height 199
click at [873, 263] on div "Screening Questions If you have an IG or UGC portfolio that you feel will help …" at bounding box center [652, 324] width 528 height 199
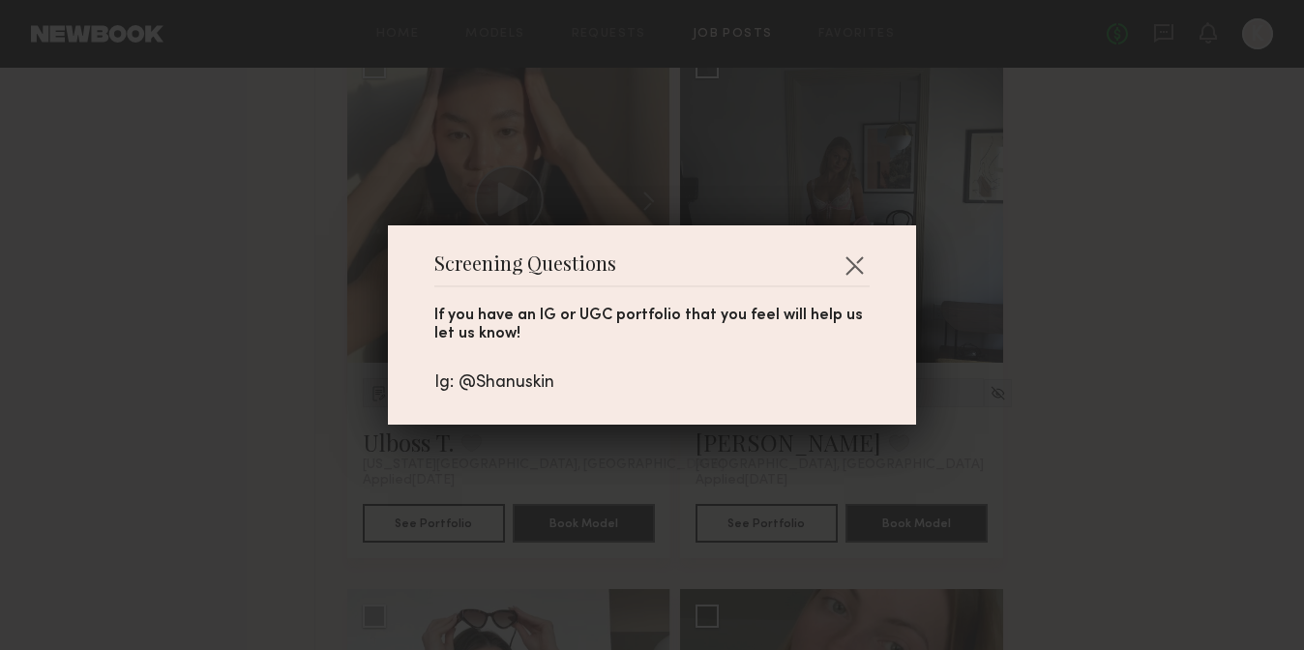
click at [834, 265] on header "Screening Questions" at bounding box center [651, 271] width 435 height 31
click at [867, 277] on button "button" at bounding box center [853, 265] width 31 height 31
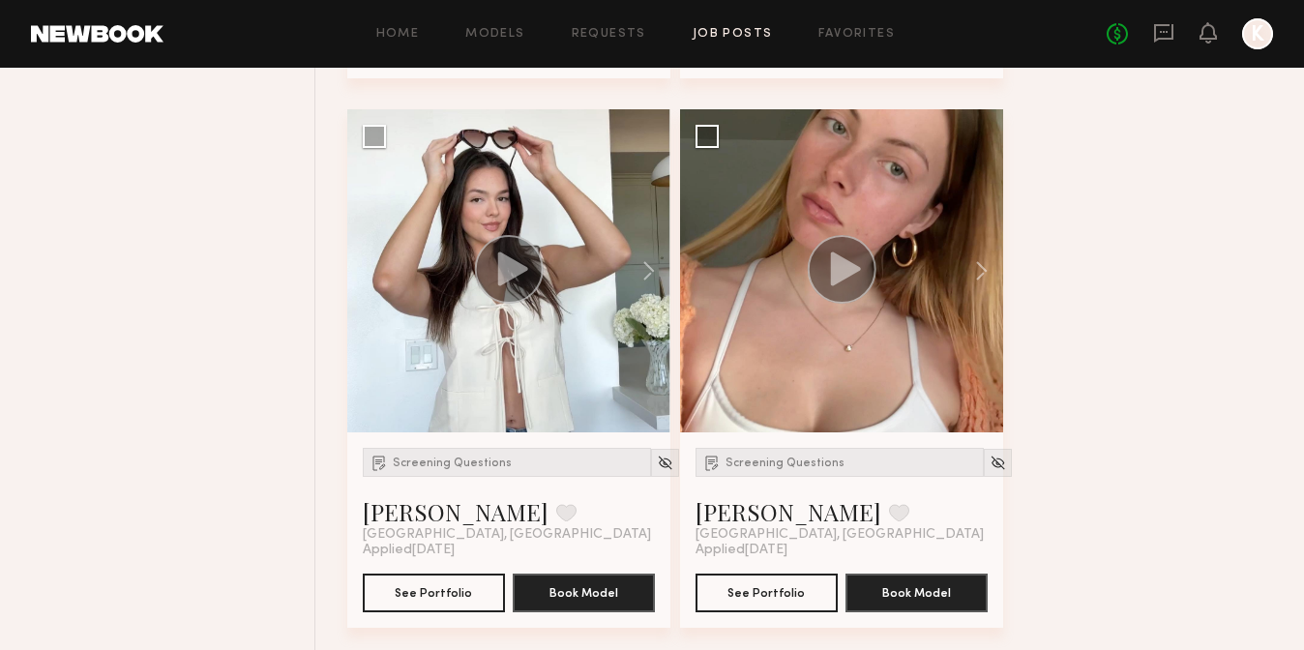
scroll to position [18918, 0]
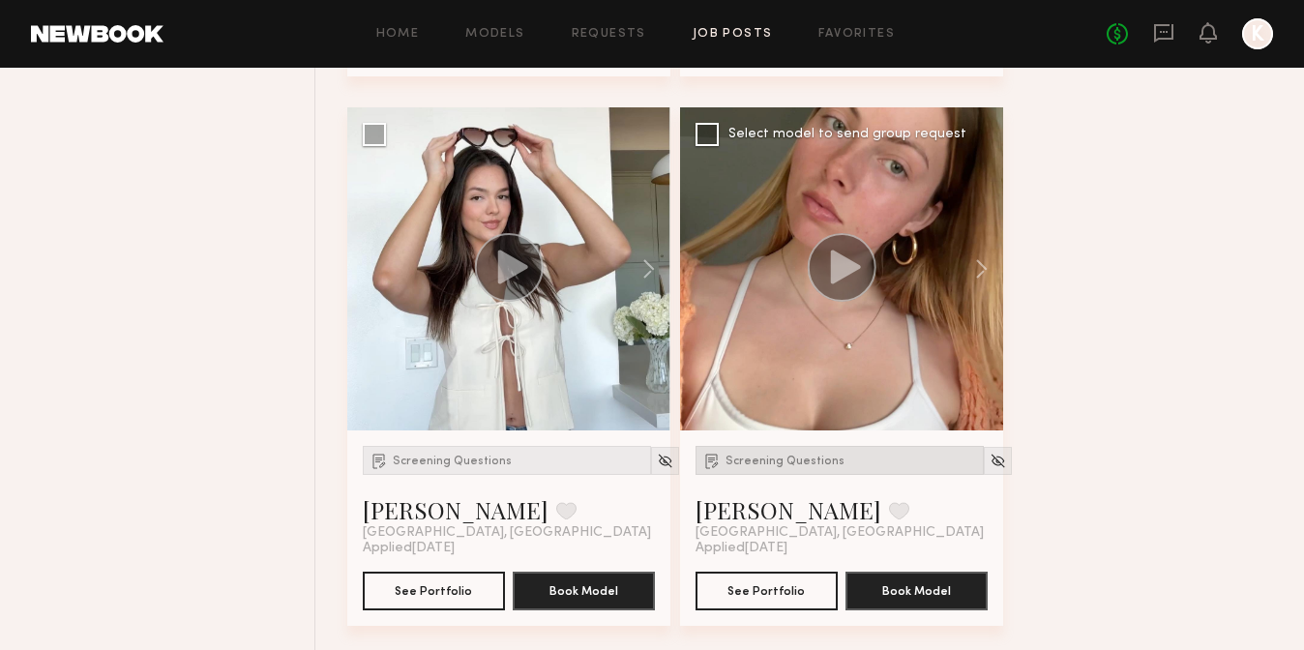
click at [738, 455] on span "Screening Questions" at bounding box center [784, 461] width 119 height 12
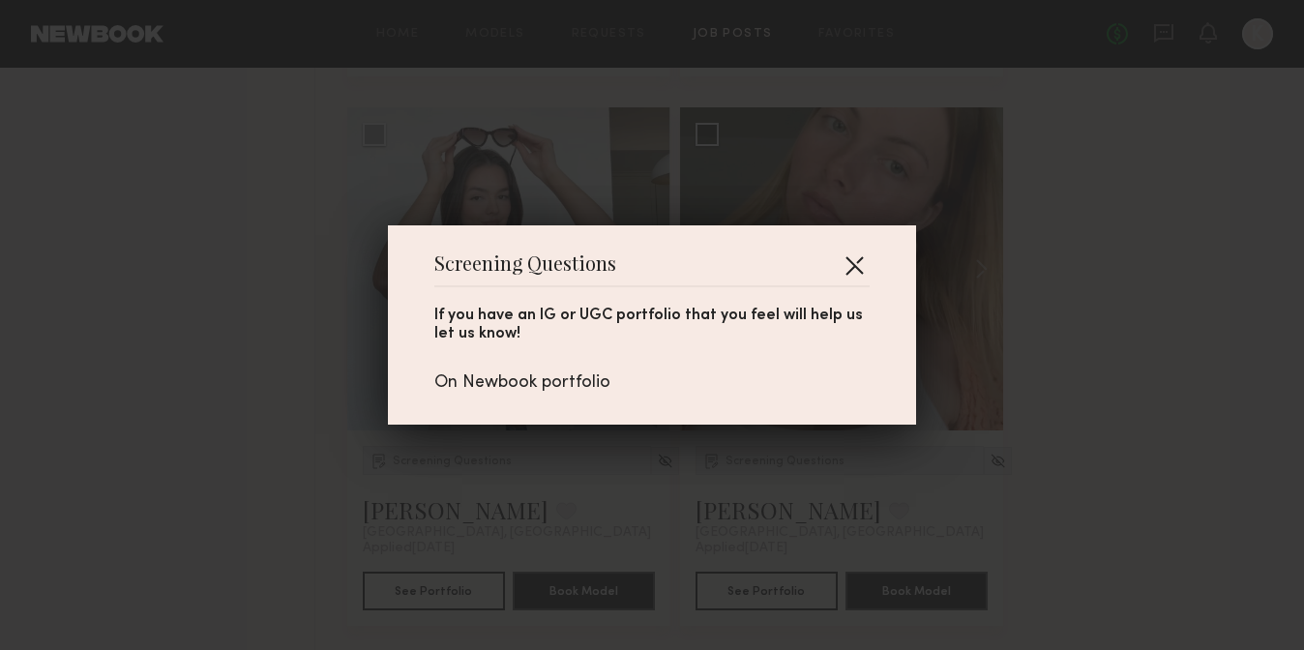
click at [843, 273] on button "button" at bounding box center [853, 265] width 31 height 31
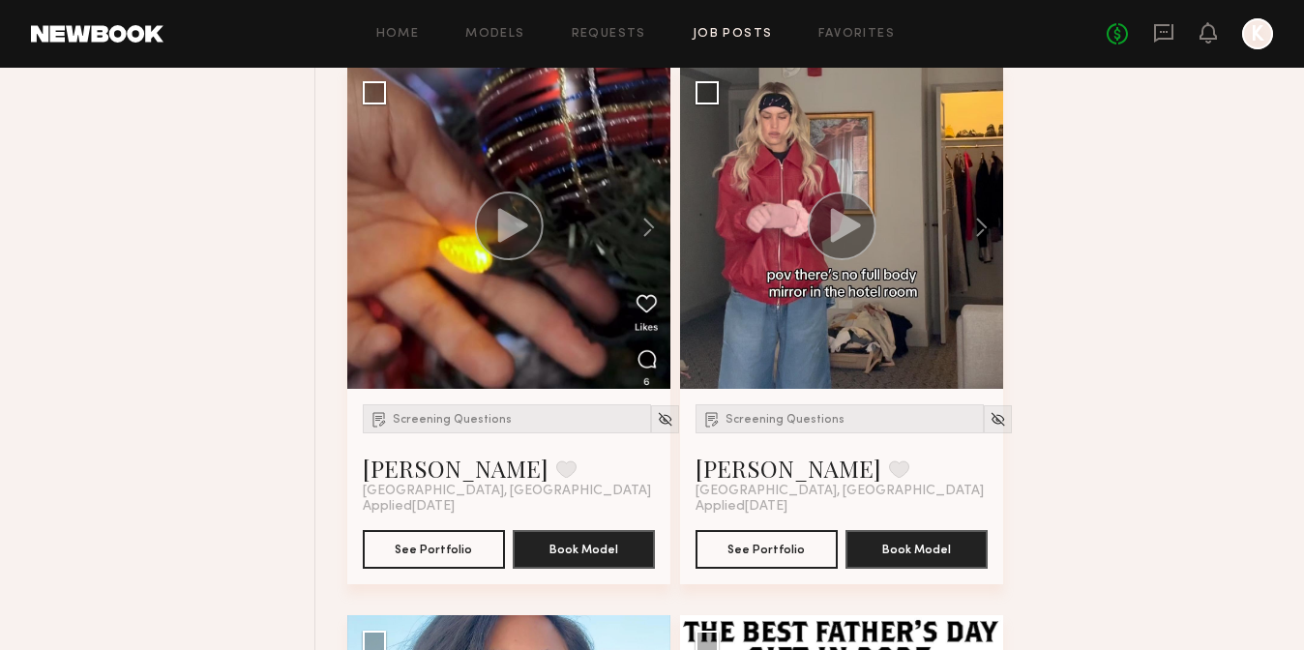
scroll to position [20088, 0]
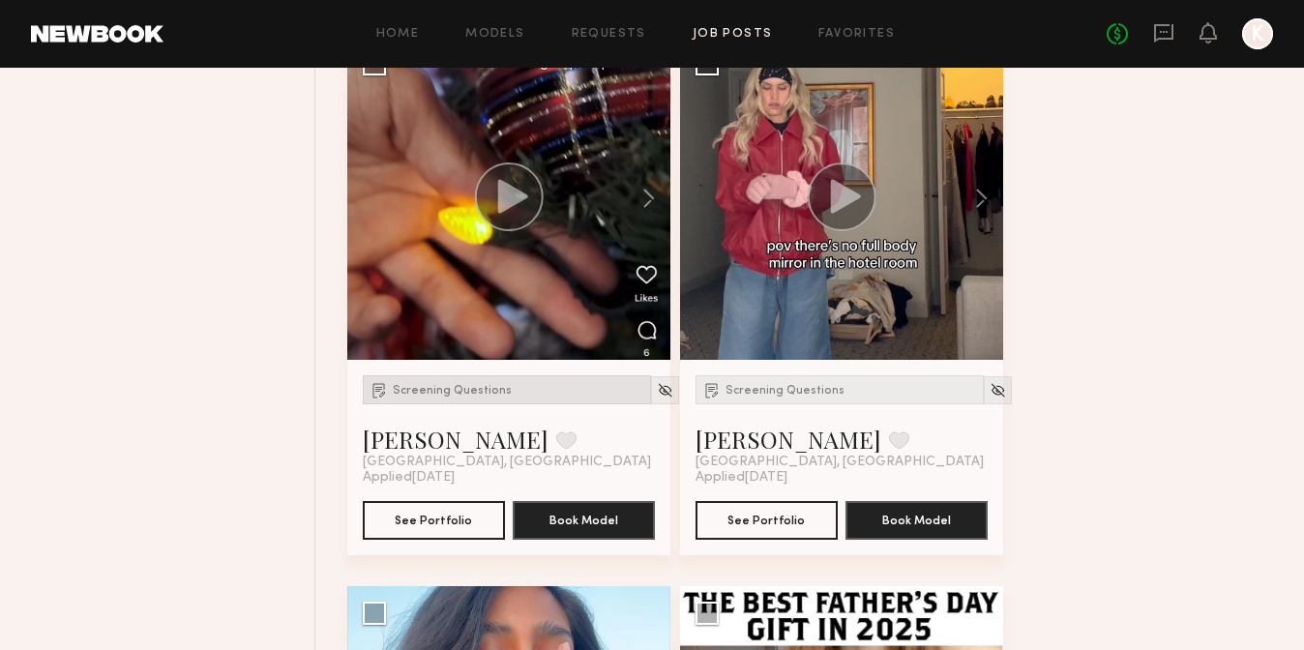
click at [473, 392] on span "Screening Questions" at bounding box center [452, 391] width 119 height 12
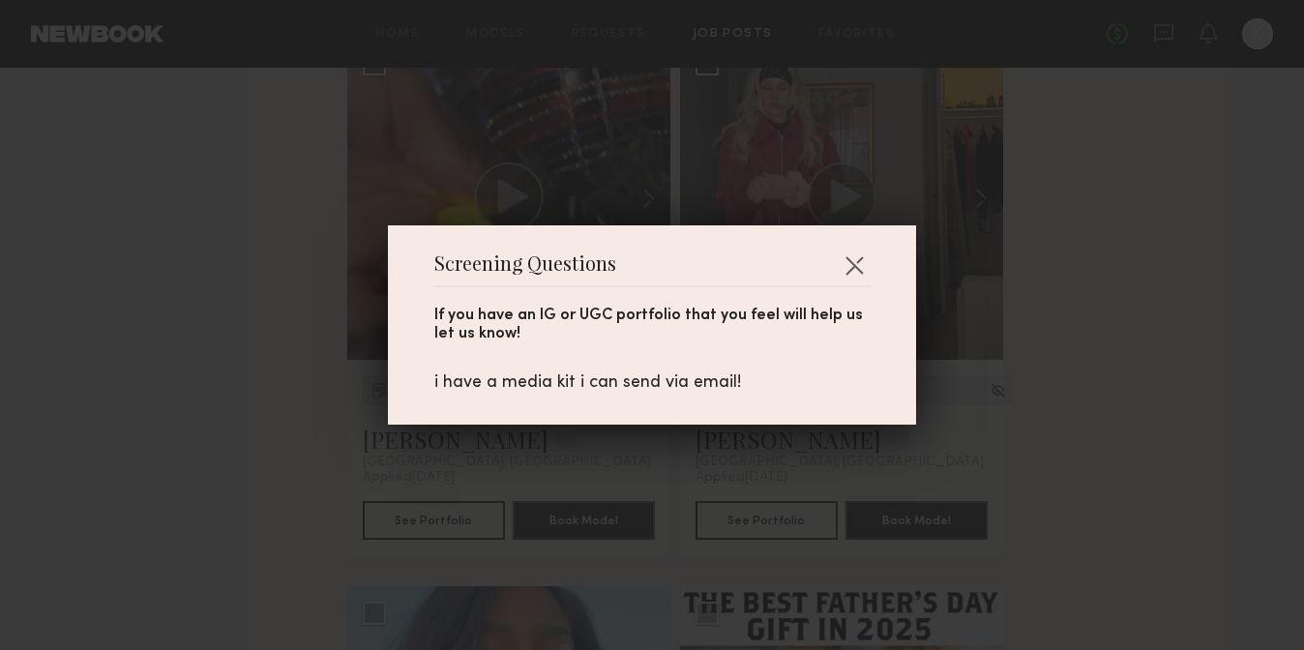
click at [872, 250] on div "Screening Questions If you have an IG or UGC portfolio that you feel will help …" at bounding box center [652, 324] width 528 height 199
click at [840, 273] on button "button" at bounding box center [853, 265] width 31 height 31
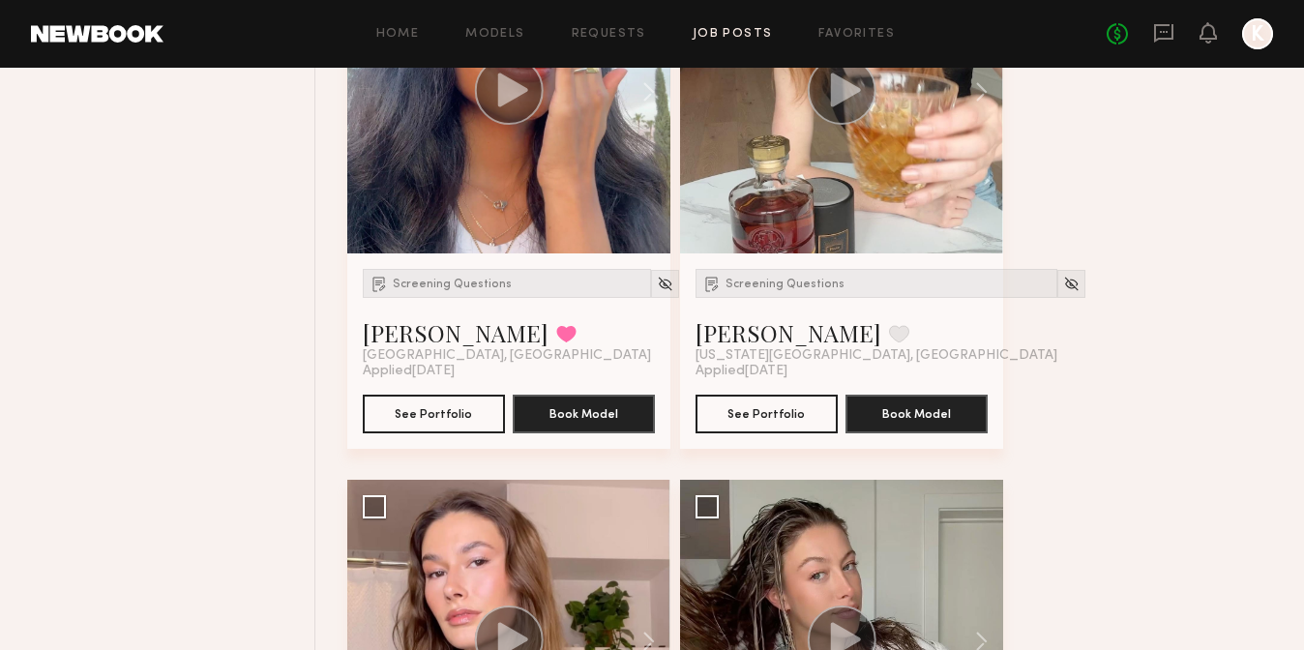
scroll to position [21106, 0]
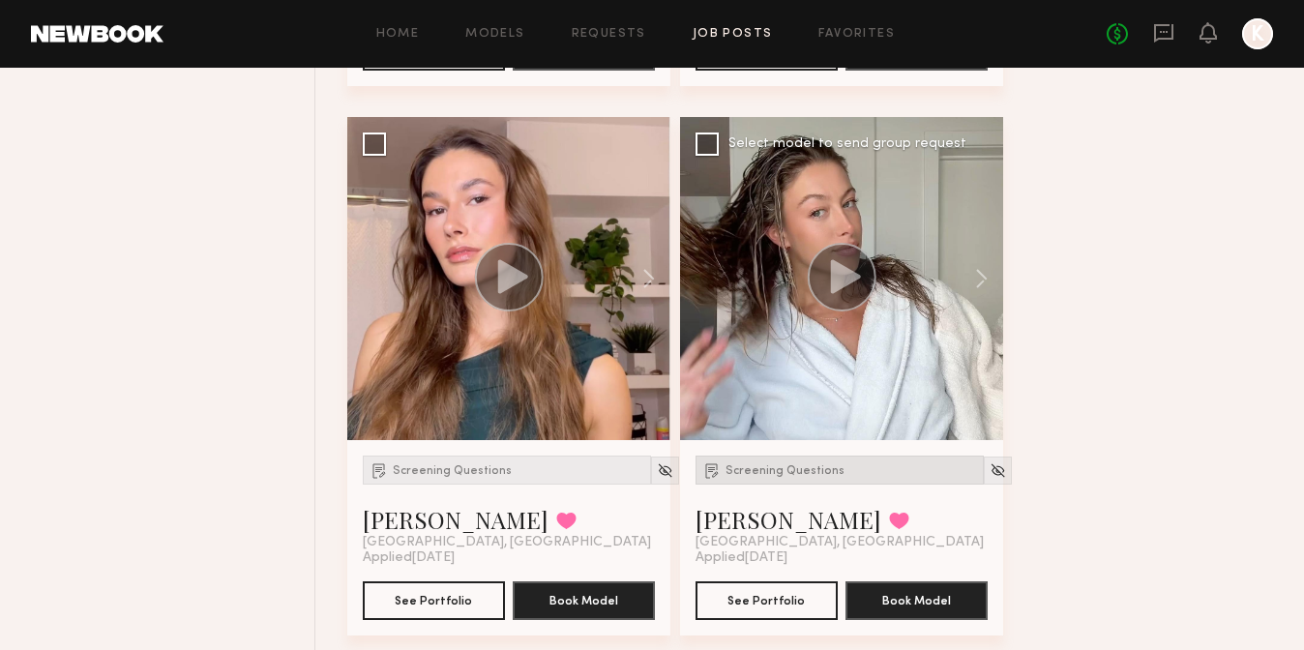
click at [770, 463] on div "Screening Questions" at bounding box center [839, 469] width 288 height 29
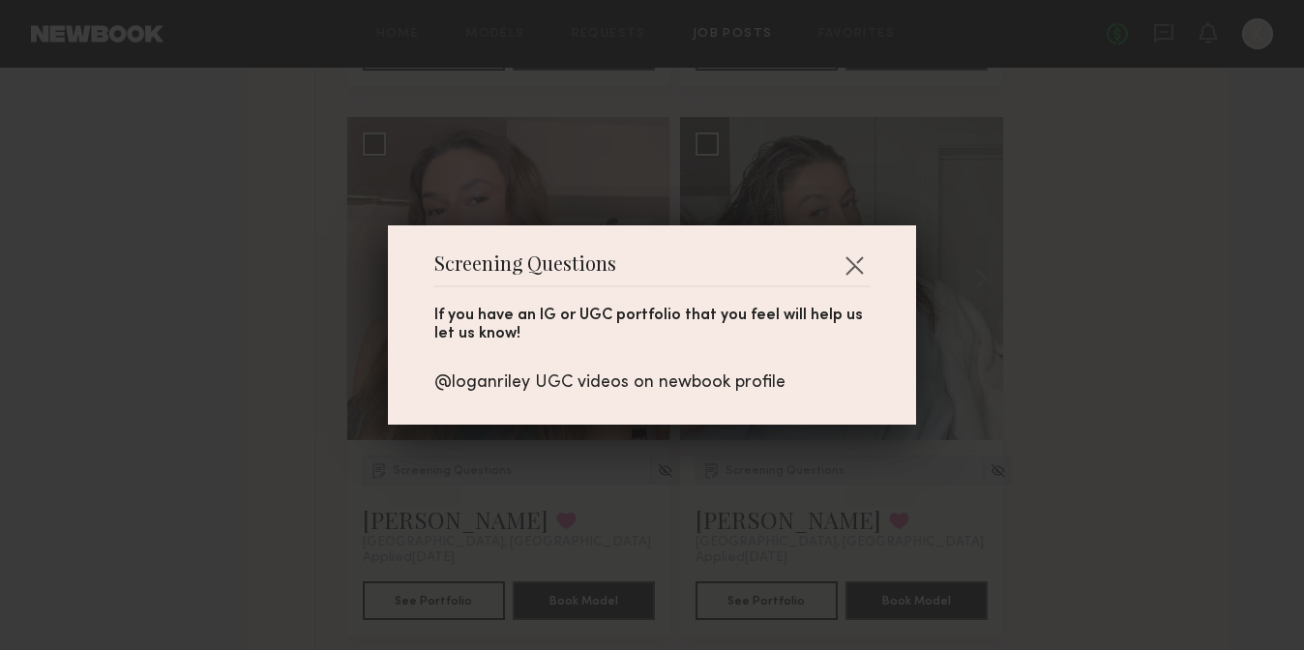
click at [489, 378] on div "@loganriley UGC videos on newbook profile" at bounding box center [651, 382] width 435 height 21
copy div "loganriley"
click at [849, 272] on button "button" at bounding box center [853, 265] width 31 height 31
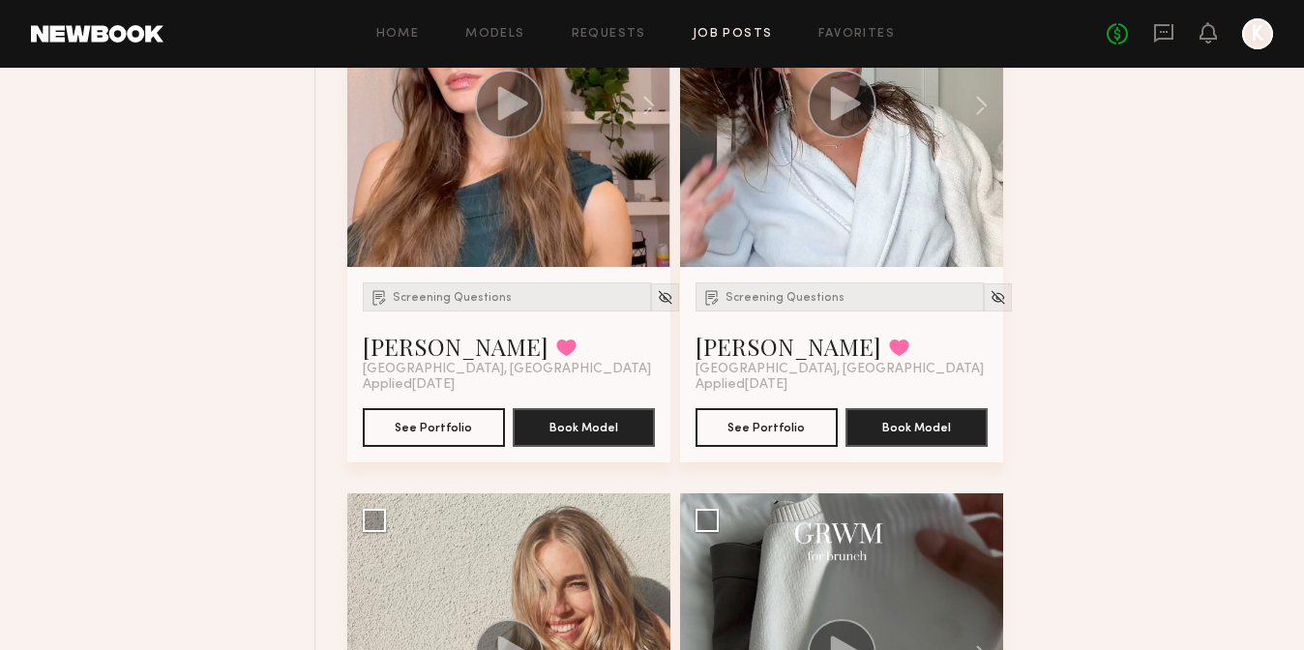
scroll to position [21280, 0]
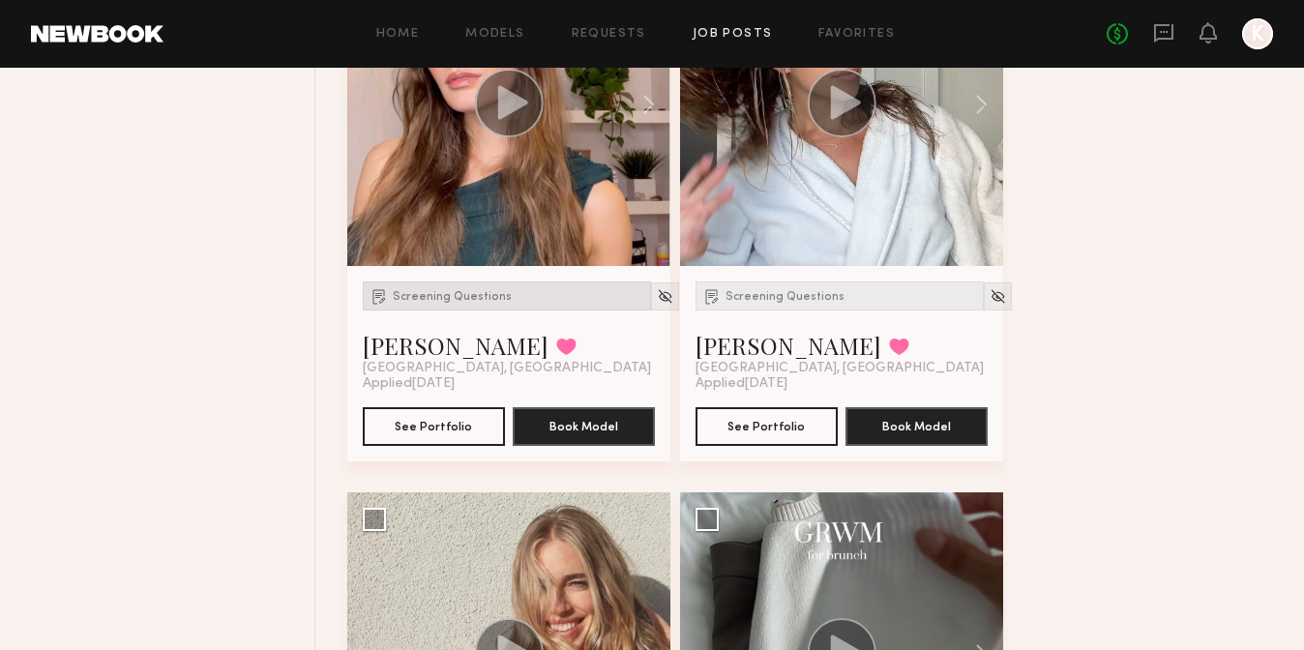
click at [497, 288] on div "Screening Questions" at bounding box center [507, 295] width 288 height 29
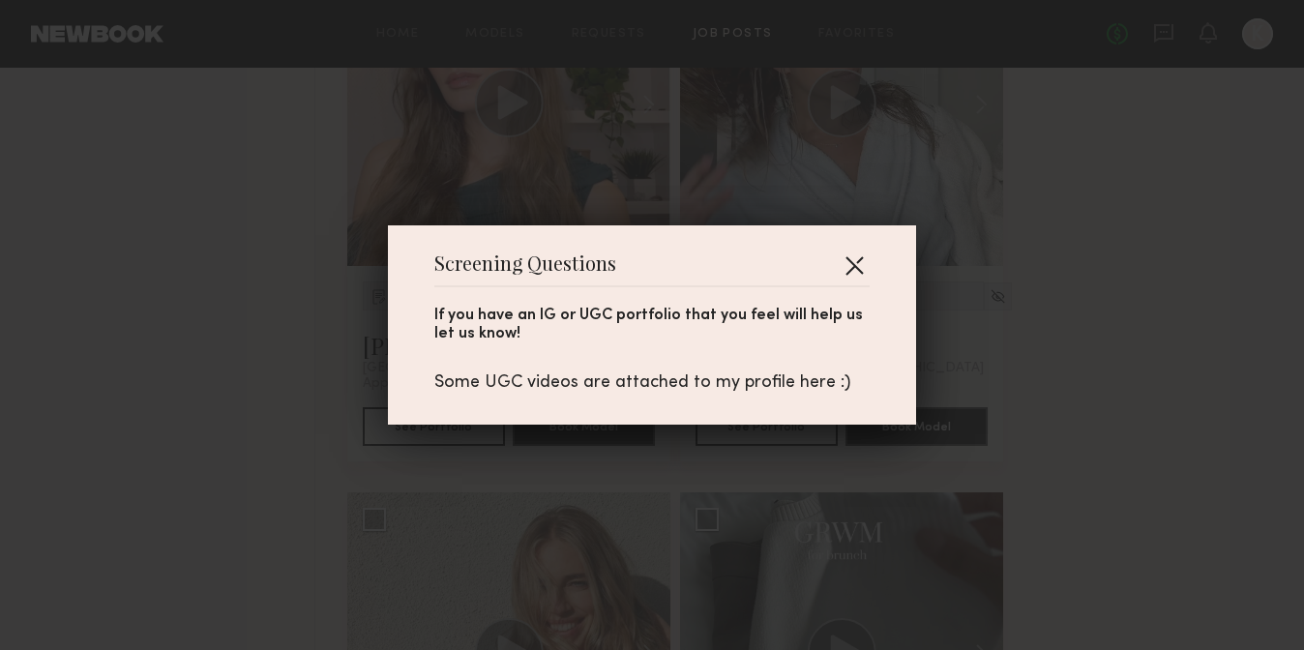
click at [851, 265] on button "button" at bounding box center [853, 265] width 31 height 31
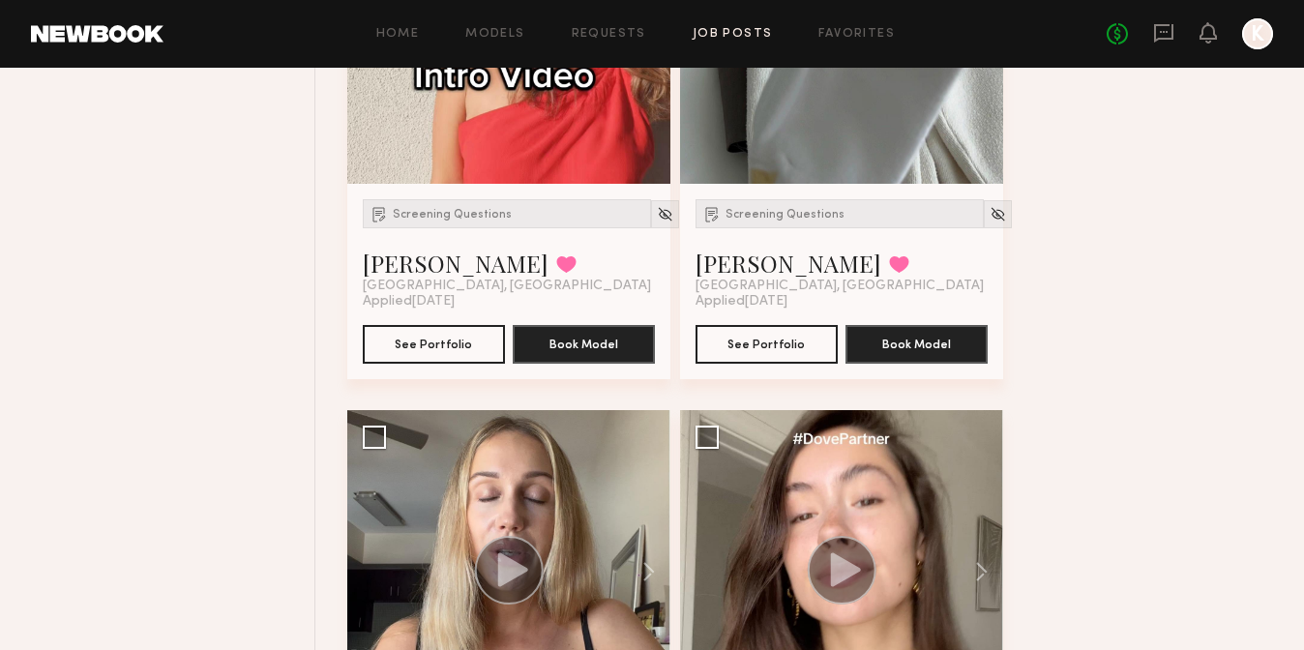
scroll to position [21910, 0]
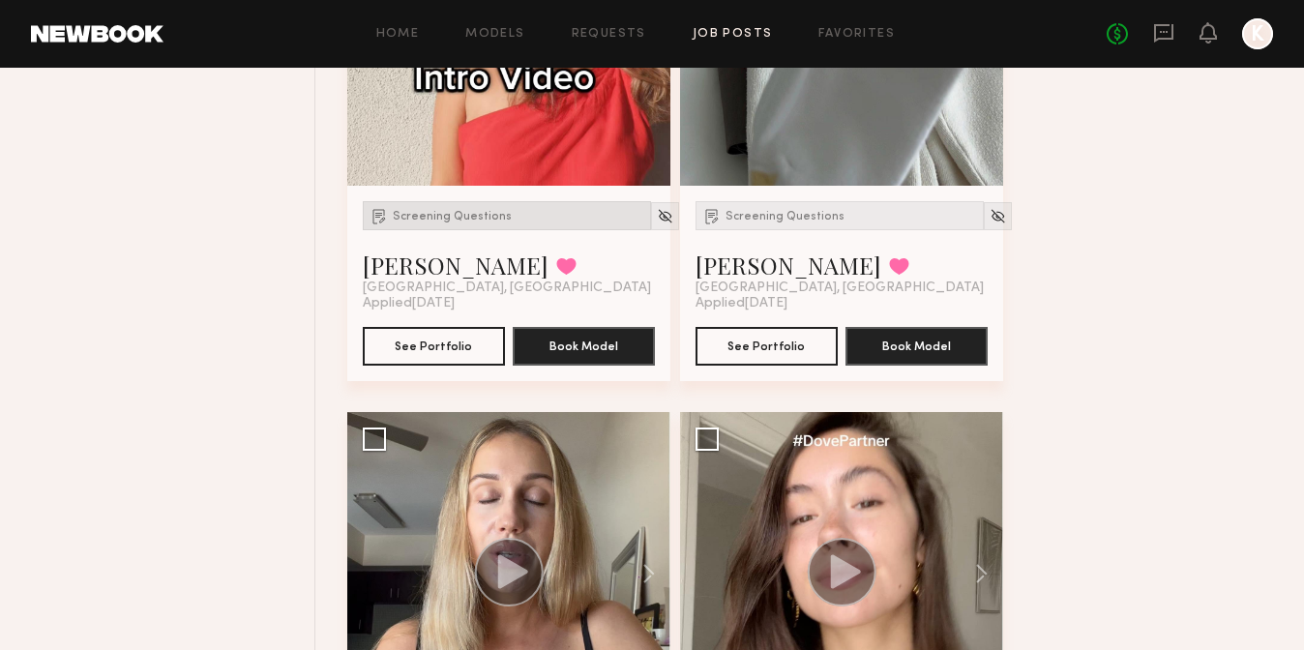
click at [455, 220] on span "Screening Questions" at bounding box center [452, 217] width 119 height 12
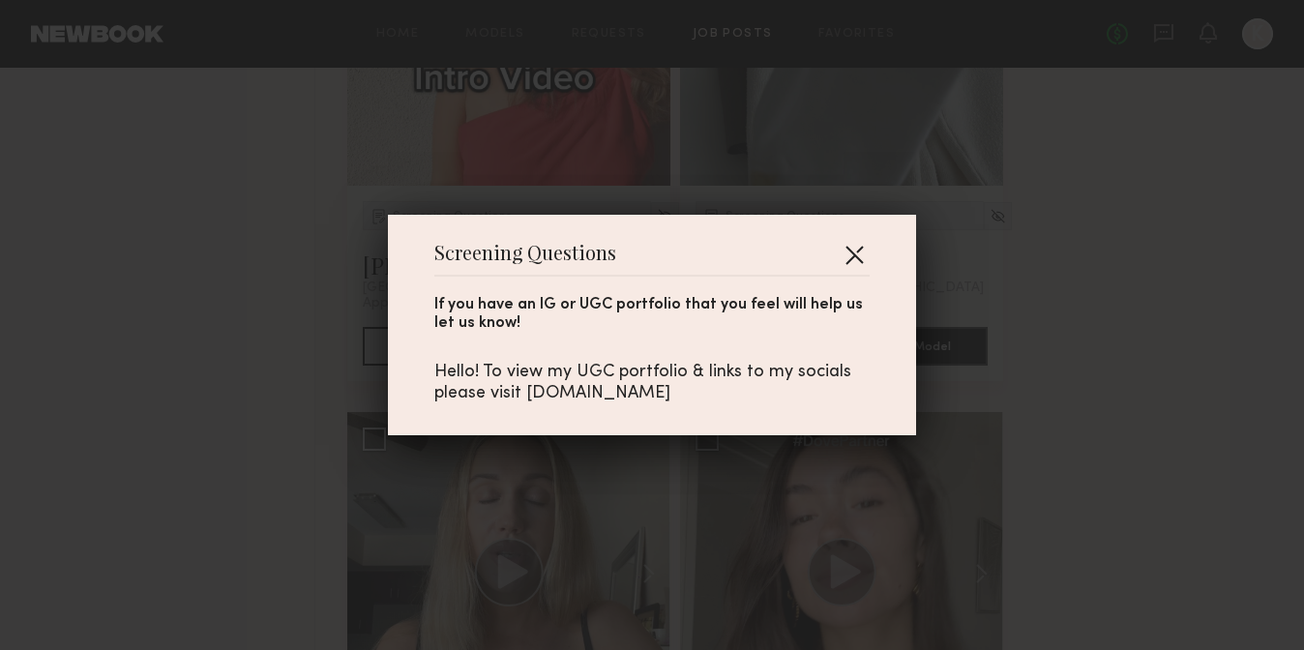
click at [855, 256] on button "button" at bounding box center [853, 254] width 31 height 31
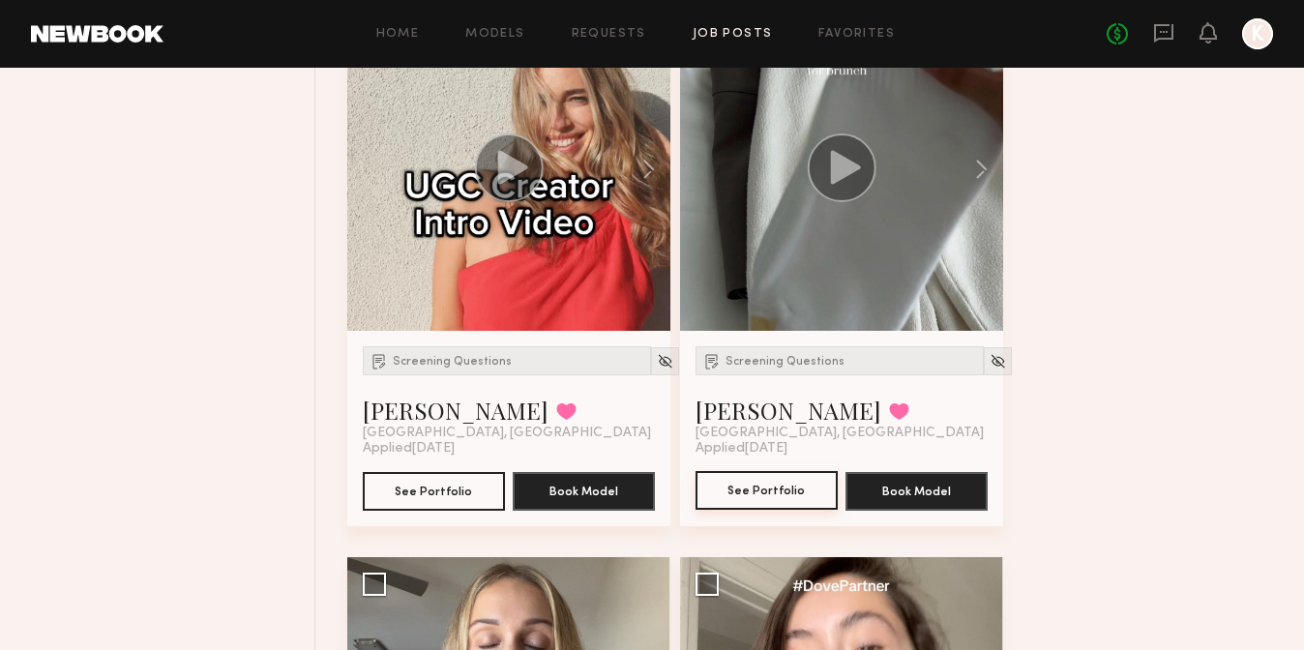
scroll to position [21770, 0]
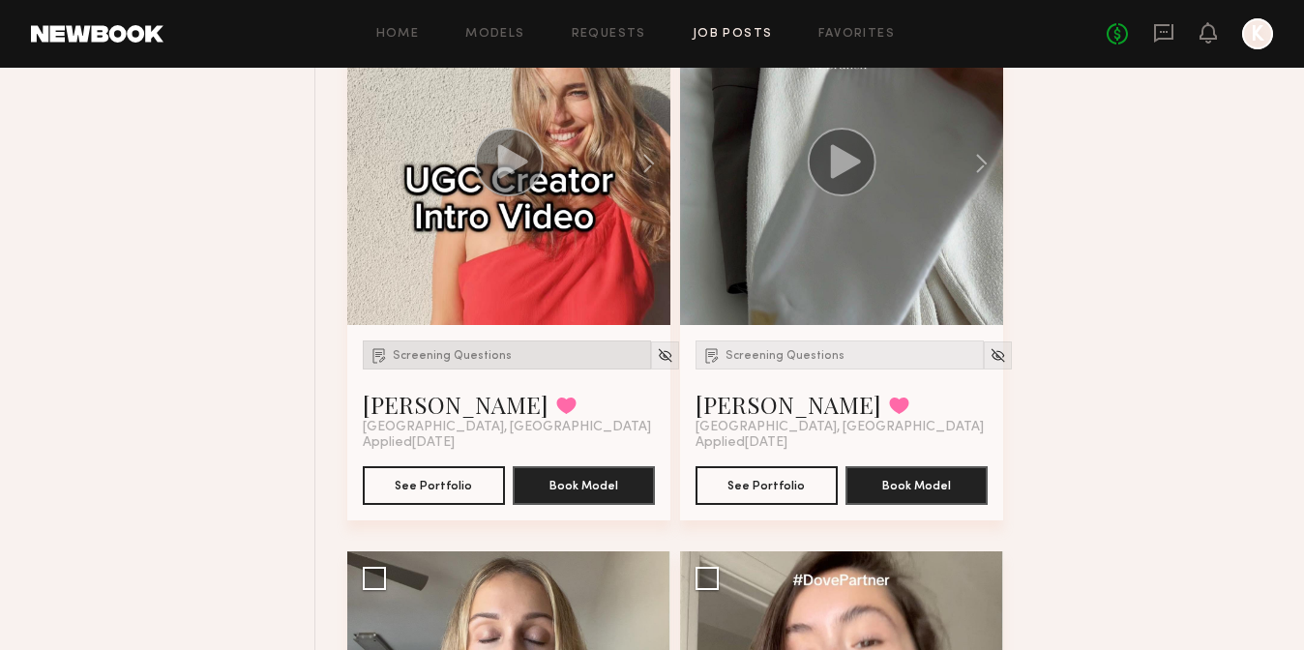
click at [471, 353] on span "Screening Questions" at bounding box center [452, 356] width 119 height 12
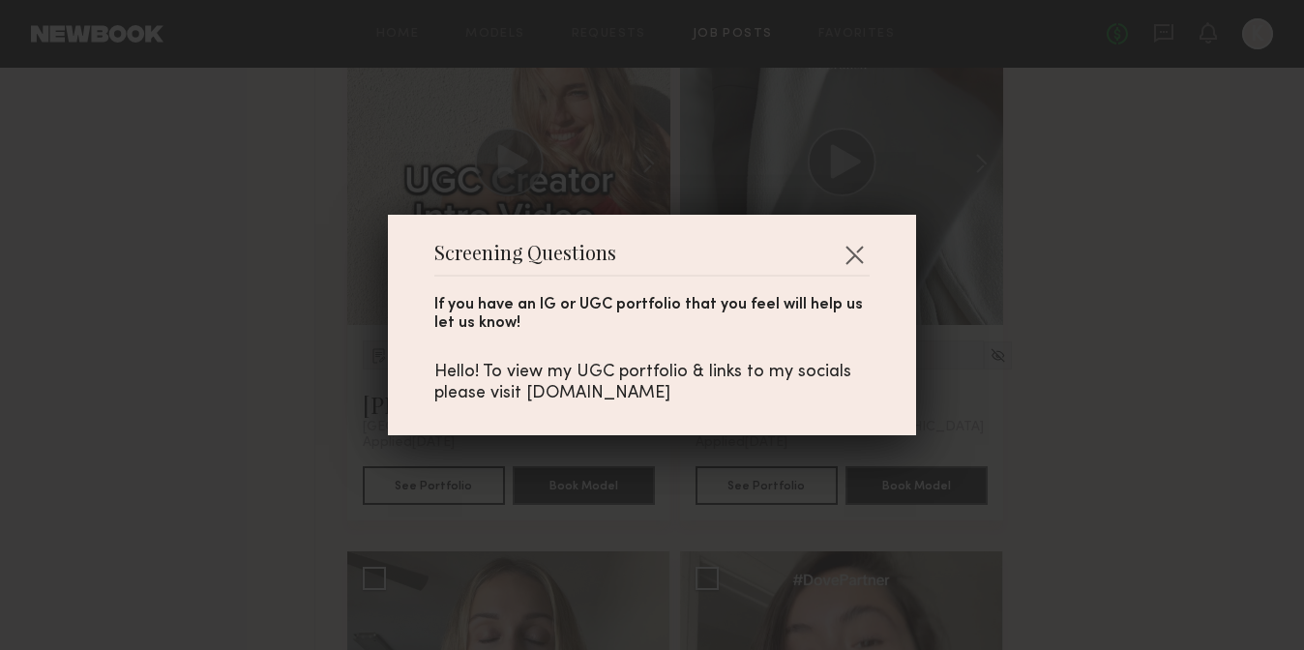
drag, startPoint x: 523, startPoint y: 390, endPoint x: 705, endPoint y: 390, distance: 181.8
click at [707, 390] on div "Hello! To view my UGC portfolio & links to my socials please visit [DOMAIN_NAME]" at bounding box center [651, 383] width 435 height 43
drag, startPoint x: 684, startPoint y: 395, endPoint x: 525, endPoint y: 395, distance: 158.6
click at [525, 395] on div "Hello! To view my UGC portfolio & links to my socials please visit [DOMAIN_NAME]" at bounding box center [651, 383] width 435 height 43
copy div "[DOMAIN_NAME]"
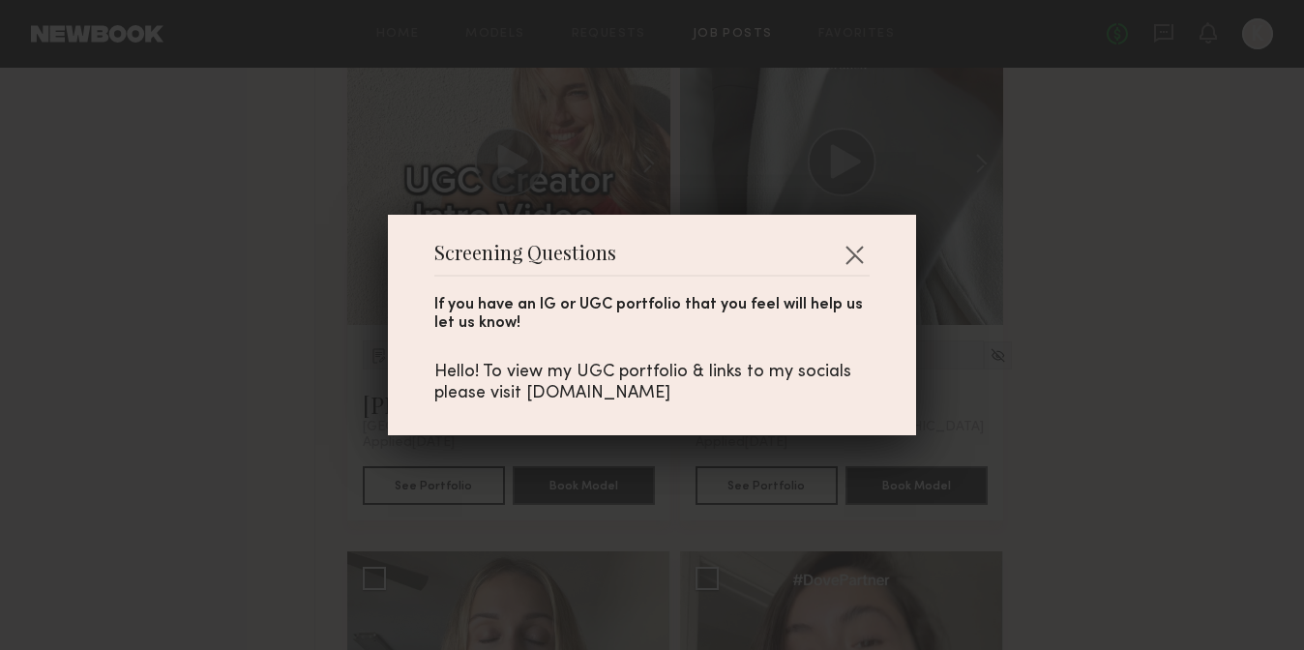
click at [851, 277] on div "If you have an IG or UGC portfolio that you feel will help us let us know! Hell…" at bounding box center [651, 341] width 435 height 128
click at [851, 261] on button "button" at bounding box center [853, 254] width 31 height 31
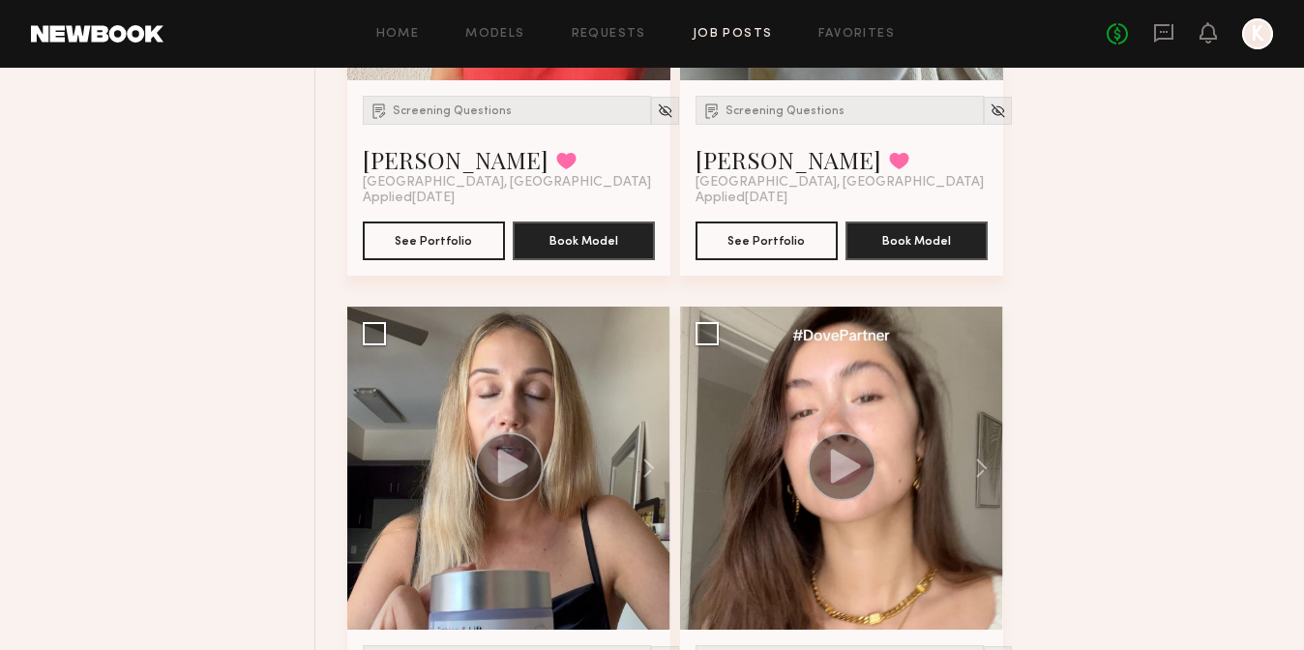
scroll to position [21901, 0]
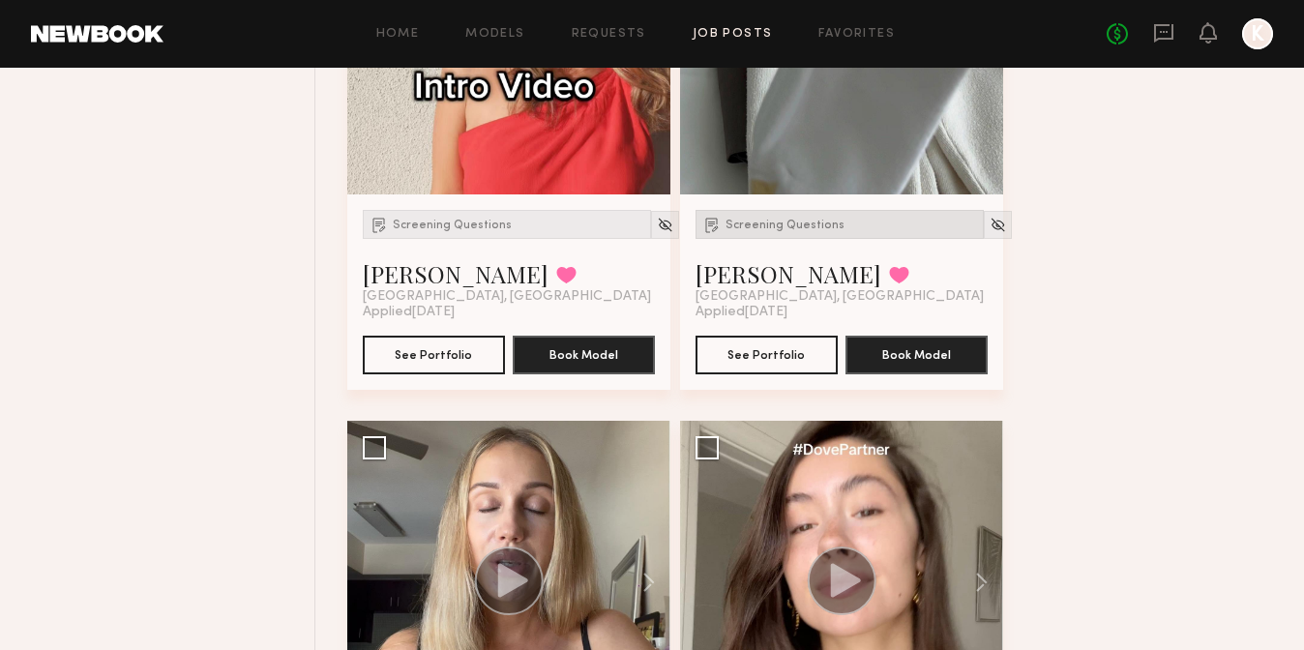
click at [774, 214] on div "Screening Questions" at bounding box center [839, 224] width 288 height 29
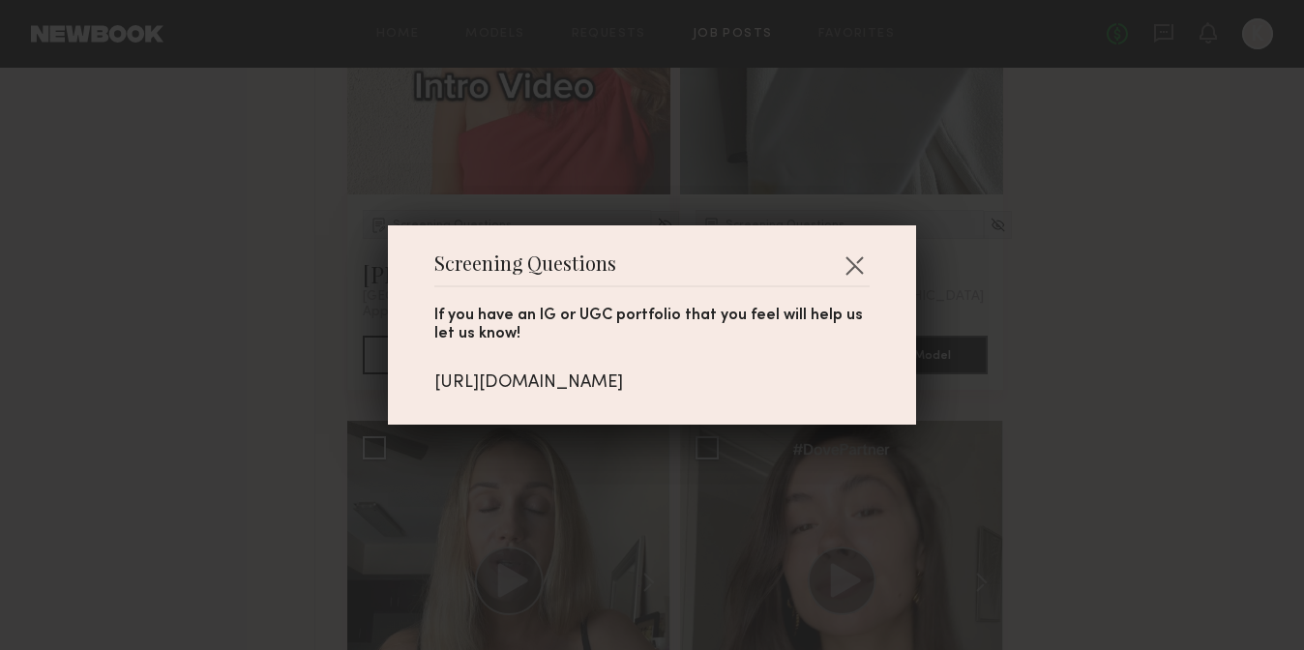
click at [552, 386] on div "[URL][DOMAIN_NAME]" at bounding box center [651, 382] width 435 height 21
copy div "[URL][DOMAIN_NAME]"
click at [853, 264] on button "button" at bounding box center [853, 265] width 31 height 31
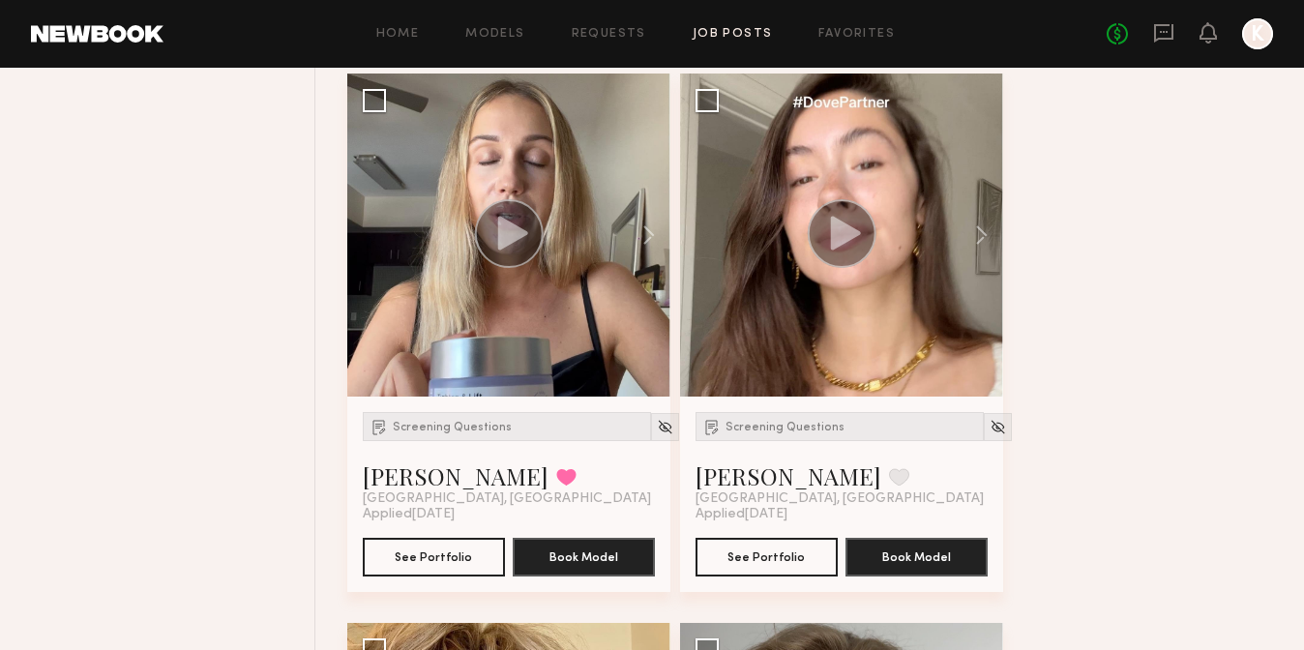
scroll to position [22255, 0]
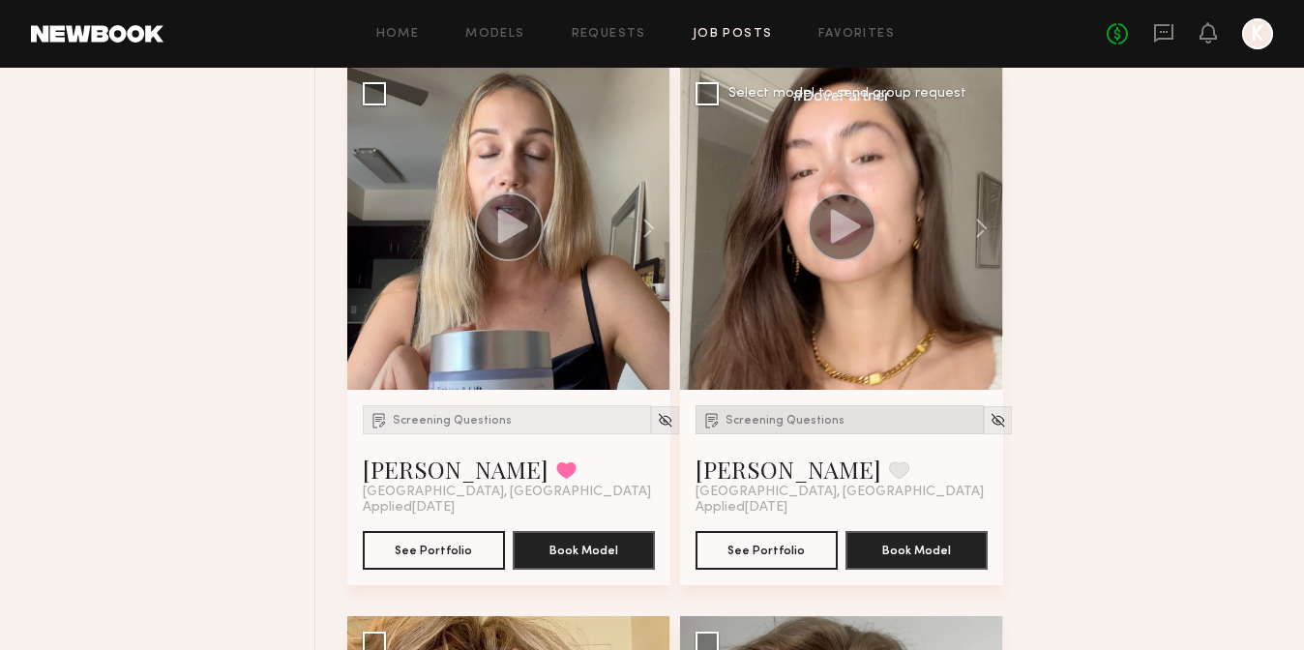
click at [761, 415] on span "Screening Questions" at bounding box center [784, 421] width 119 height 12
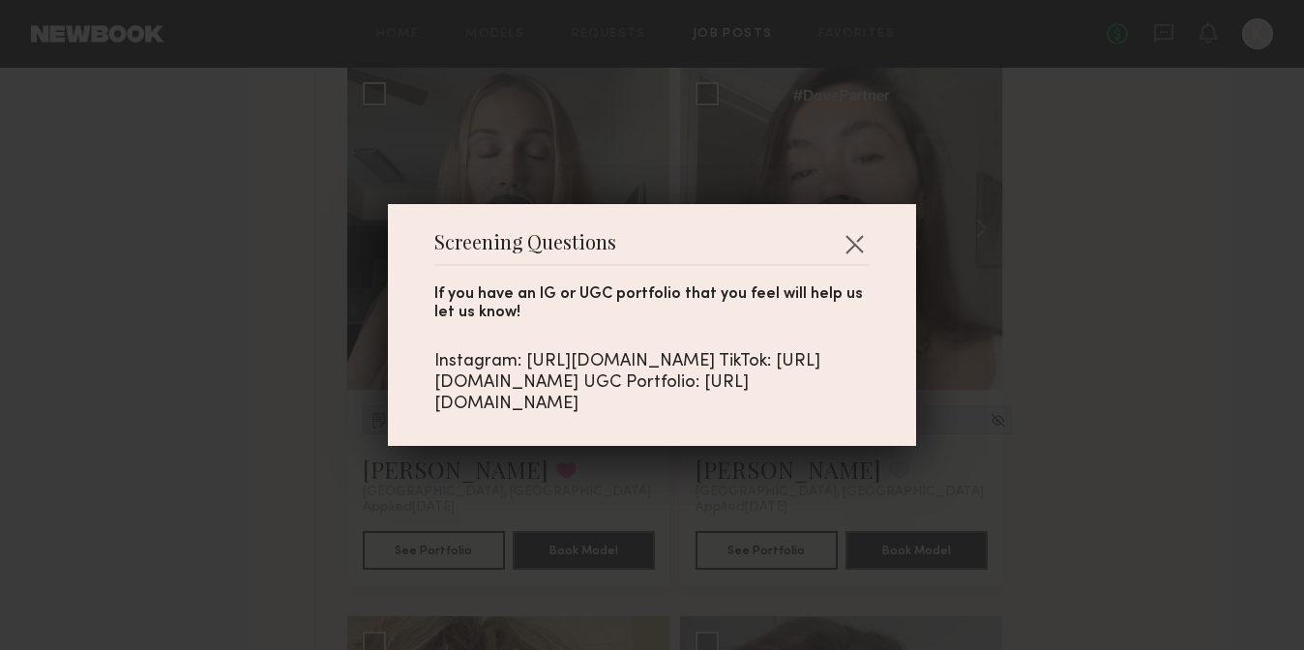
click at [718, 362] on div "Instagram: [URL][DOMAIN_NAME] TikTok: [URL][DOMAIN_NAME] UGC Portfolio: [URL][D…" at bounding box center [651, 383] width 435 height 64
click at [734, 351] on div "Instagram: [URL][DOMAIN_NAME] TikTok: [URL][DOMAIN_NAME] UGC Portfolio: [URL][D…" at bounding box center [651, 383] width 435 height 64
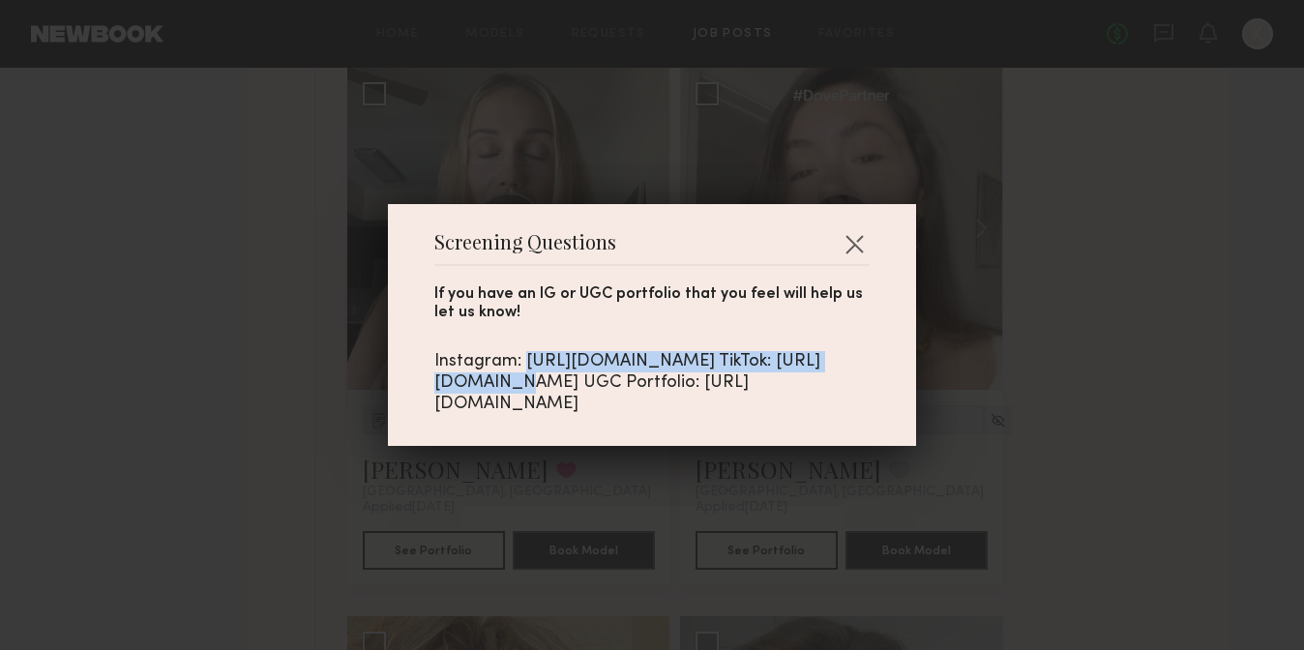
drag, startPoint x: 799, startPoint y: 351, endPoint x: 426, endPoint y: 350, distance: 372.3
click at [426, 350] on div "Screening Questions If you have an IG or UGC portfolio that you feel will help …" at bounding box center [652, 325] width 528 height 242
copy div "[URL][DOMAIN_NAME]"
click at [865, 228] on button "button" at bounding box center [853, 243] width 31 height 31
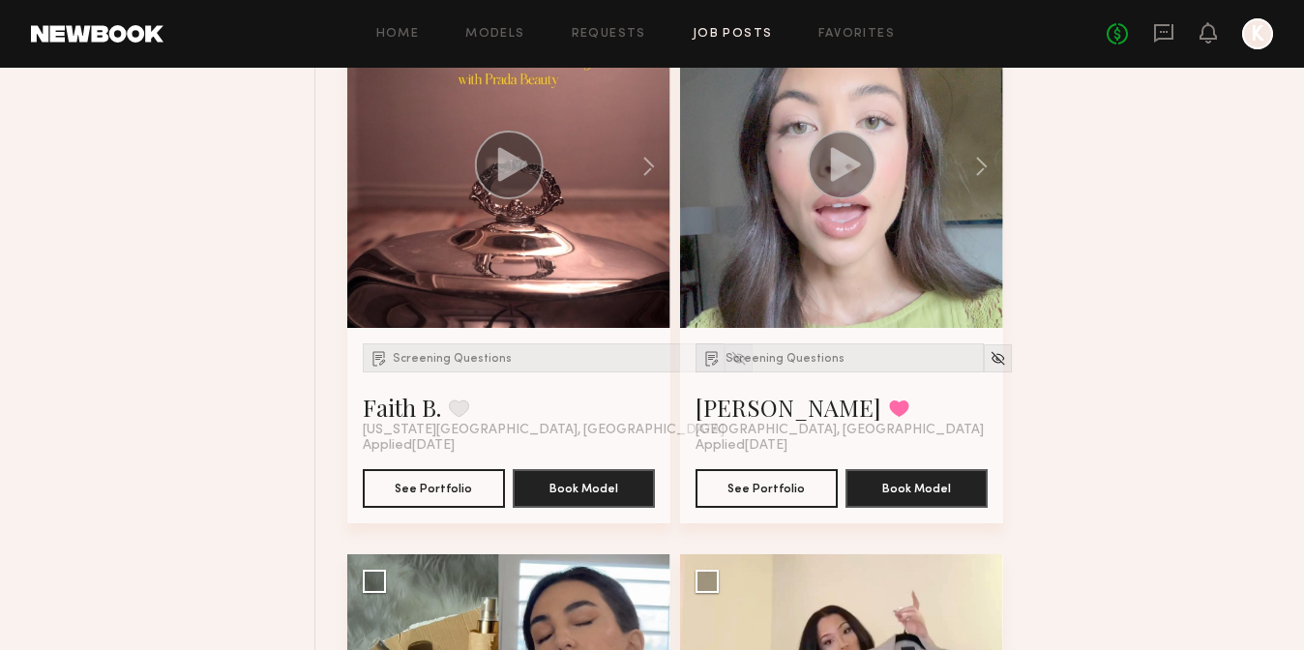
scroll to position [25060, 0]
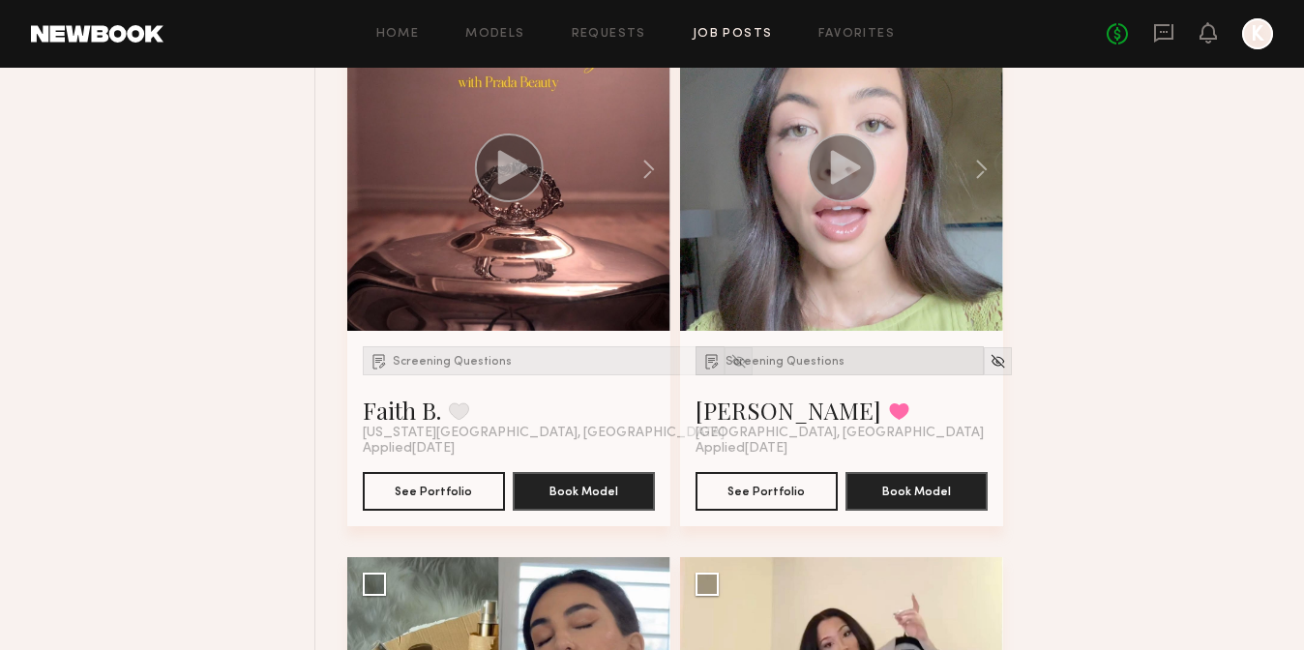
click at [797, 356] on span "Screening Questions" at bounding box center [784, 362] width 119 height 12
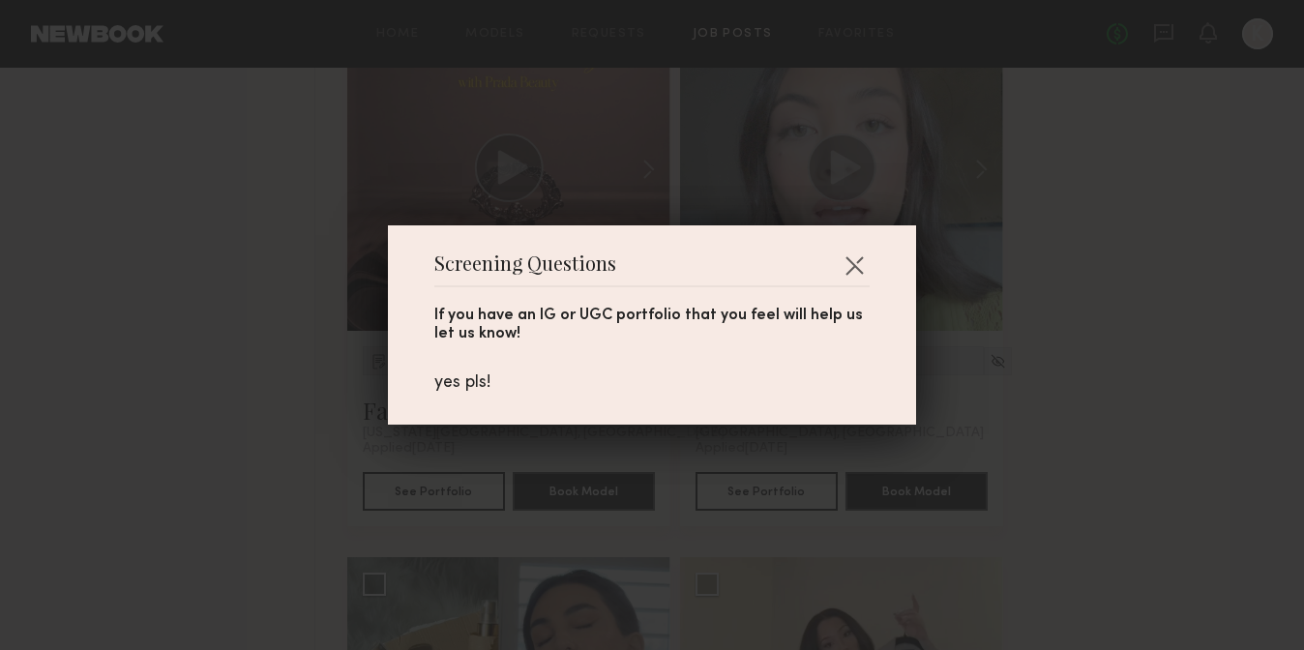
click at [1055, 235] on div "Screening Questions If you have an IG or UGC portfolio that you feel will help …" at bounding box center [652, 325] width 1304 height 650
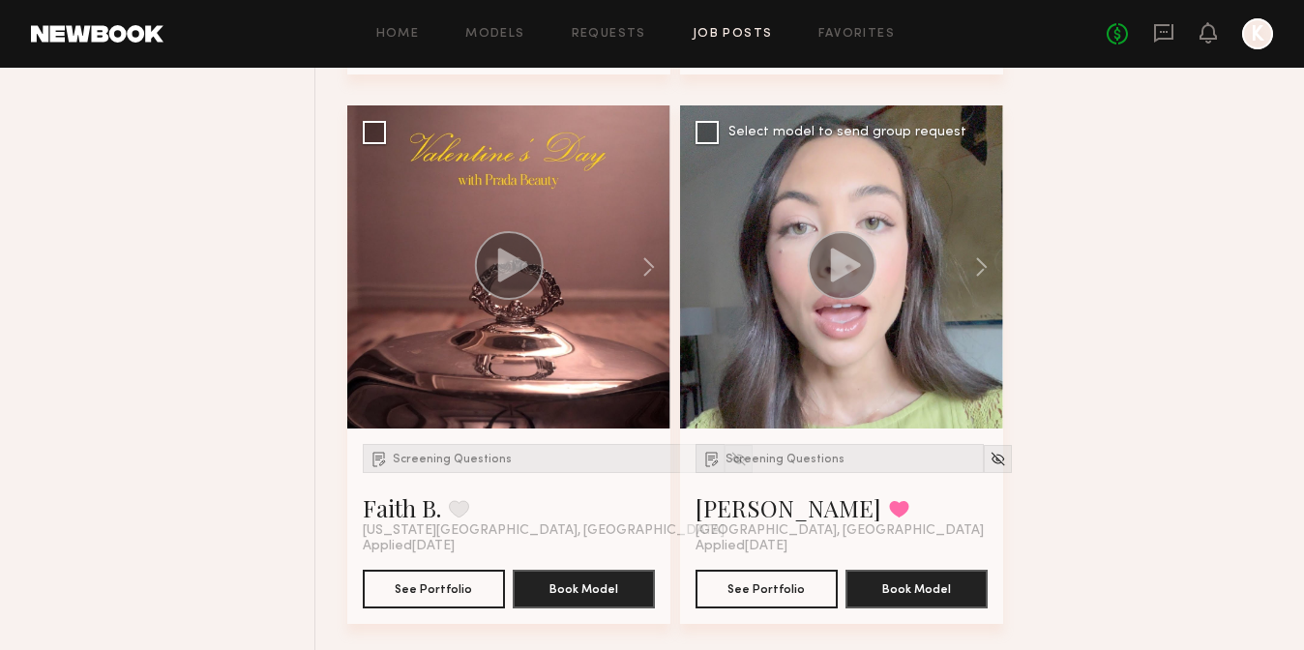
scroll to position [24964, 0]
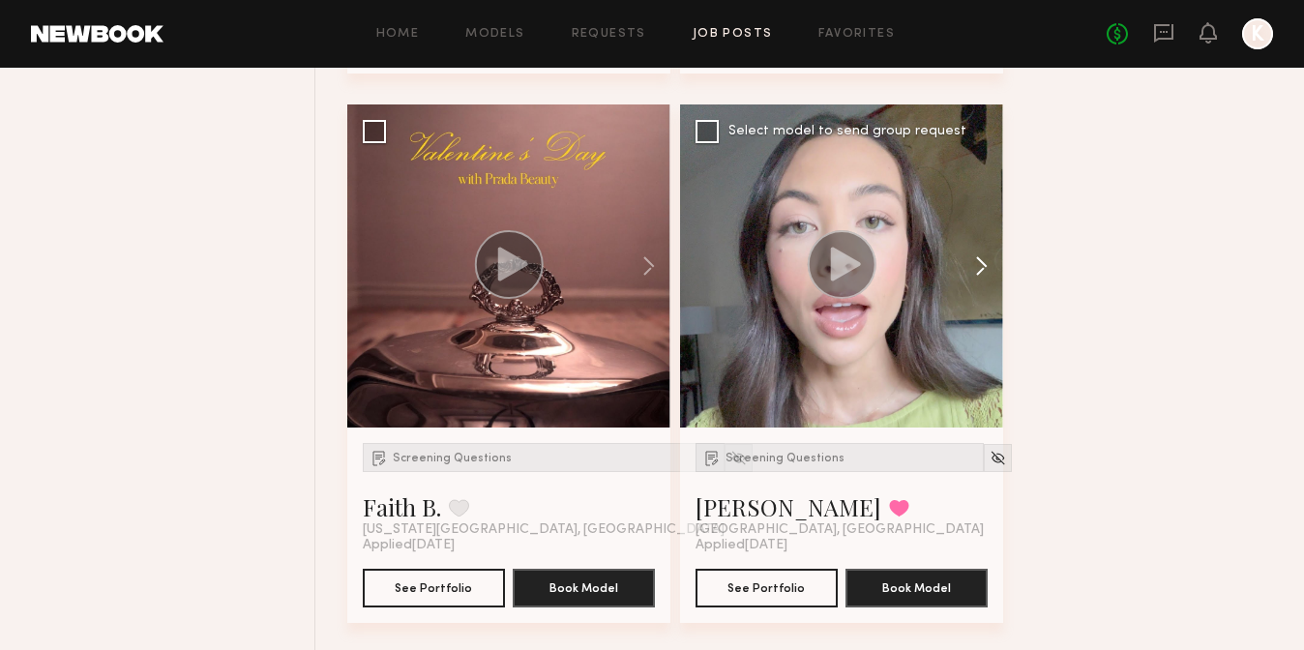
click at [978, 260] on button at bounding box center [972, 265] width 62 height 323
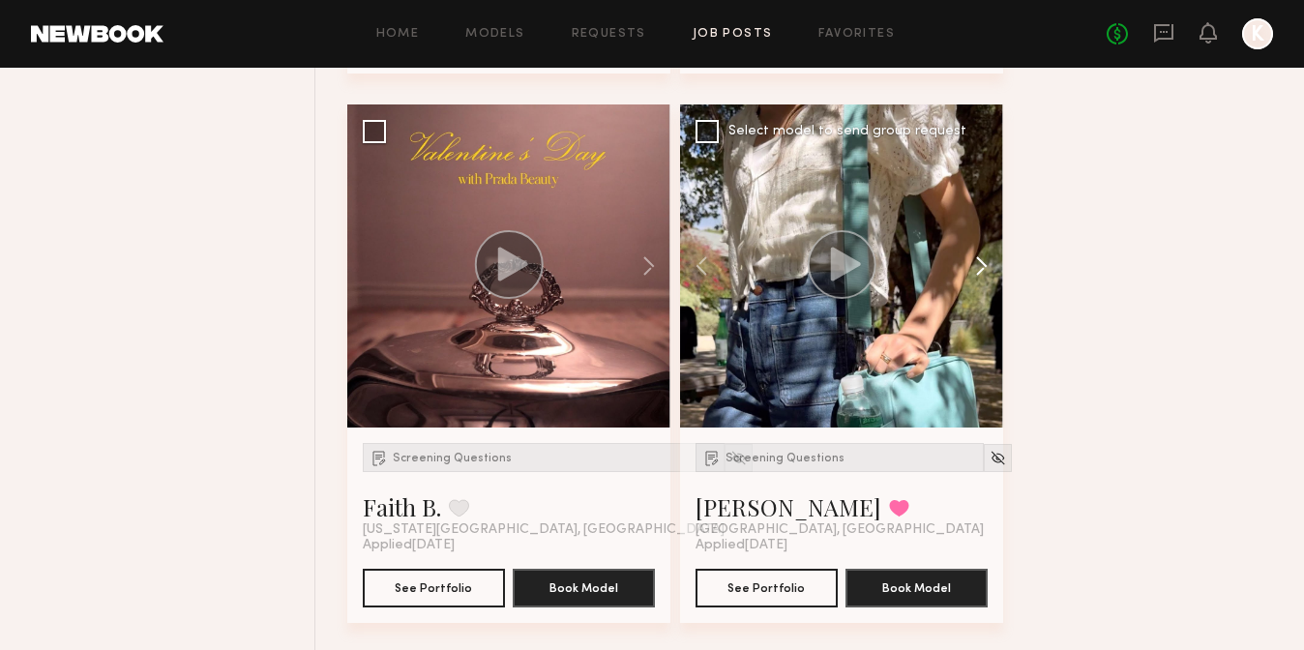
click at [978, 260] on button at bounding box center [972, 265] width 62 height 323
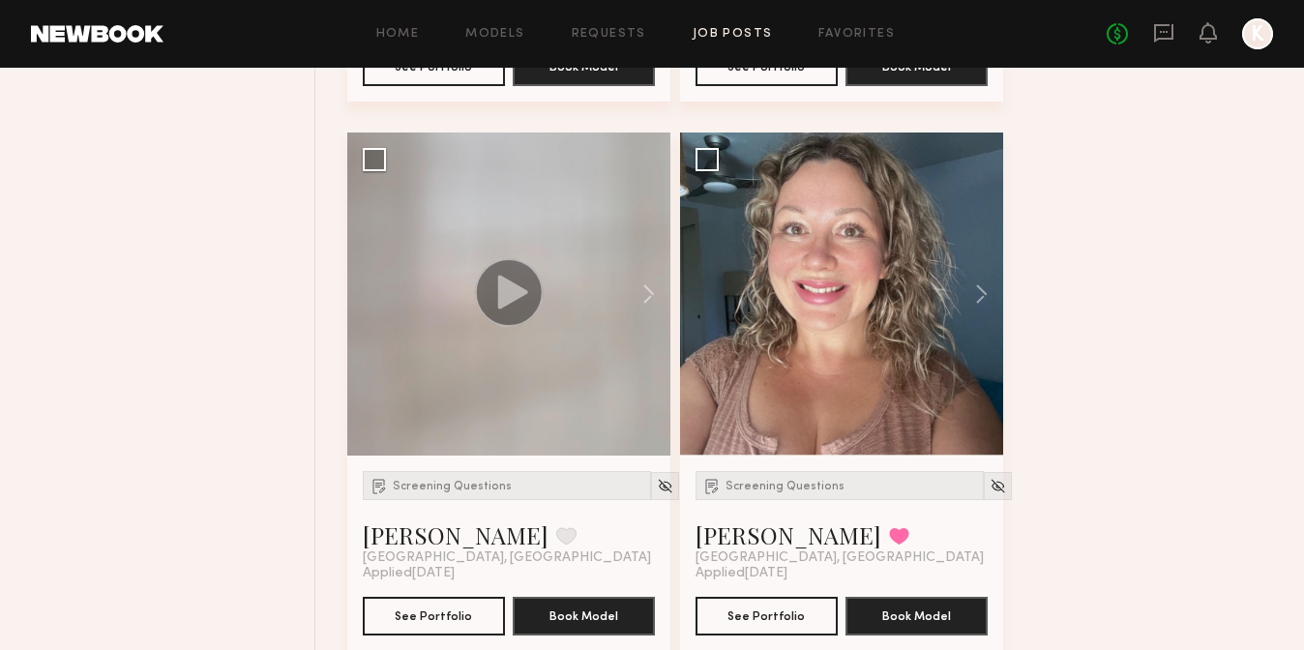
scroll to position [27240, 0]
